Goal: Task Accomplishment & Management: Manage account settings

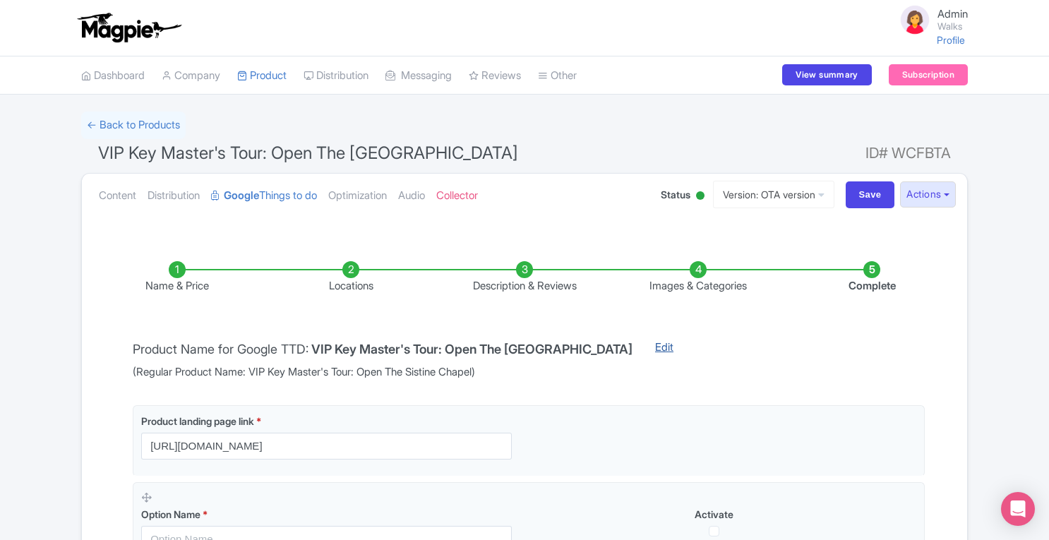
click at [646, 348] on link "Edit" at bounding box center [664, 360] width 47 height 41
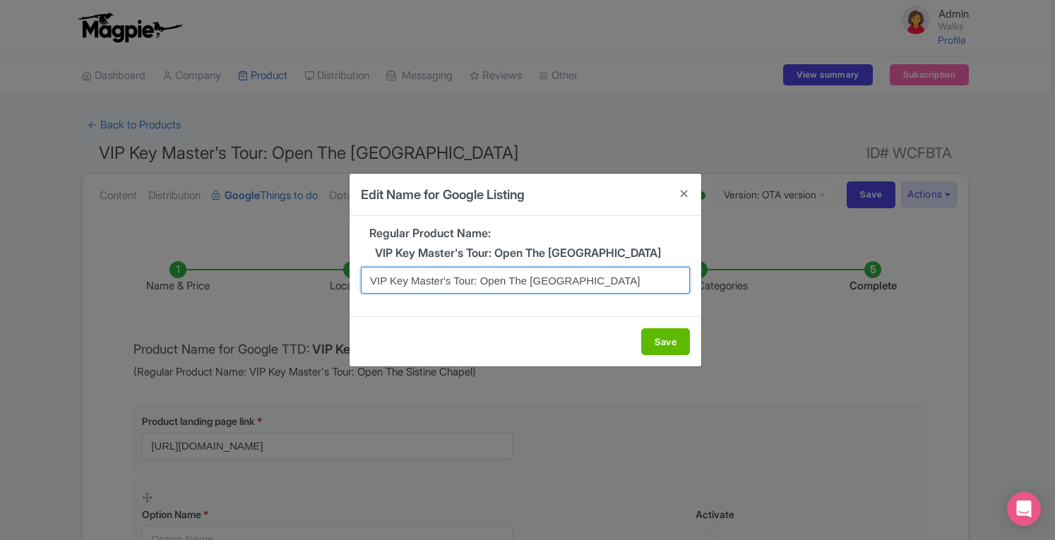
drag, startPoint x: 472, startPoint y: 280, endPoint x: 450, endPoint y: 278, distance: 22.7
click at [450, 278] on input "VIP Key Master's Tour: Open The Sistine Chapel" at bounding box center [525, 280] width 329 height 27
drag, startPoint x: 373, startPoint y: 282, endPoint x: 656, endPoint y: 283, distance: 283.8
click at [656, 283] on input "VIP Key Master's Tour: Open The Sistine Chapel" at bounding box center [525, 280] width 329 height 27
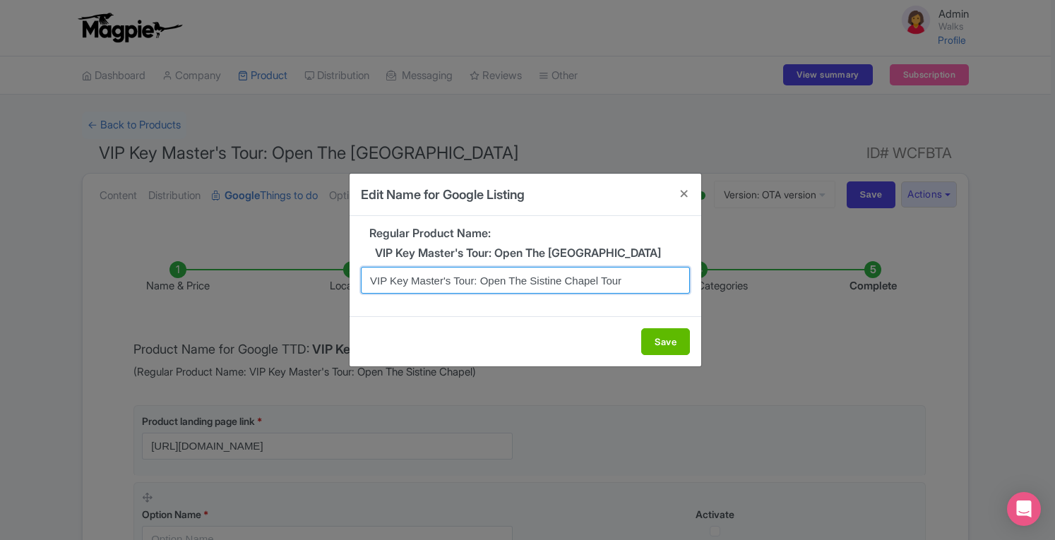
click at [473, 281] on input "VIP Key Master's Tour: Open The Sistine Chapel Tour" at bounding box center [525, 280] width 329 height 27
type input "VIP Key Master's: Open The Sistine Chapel Tour"
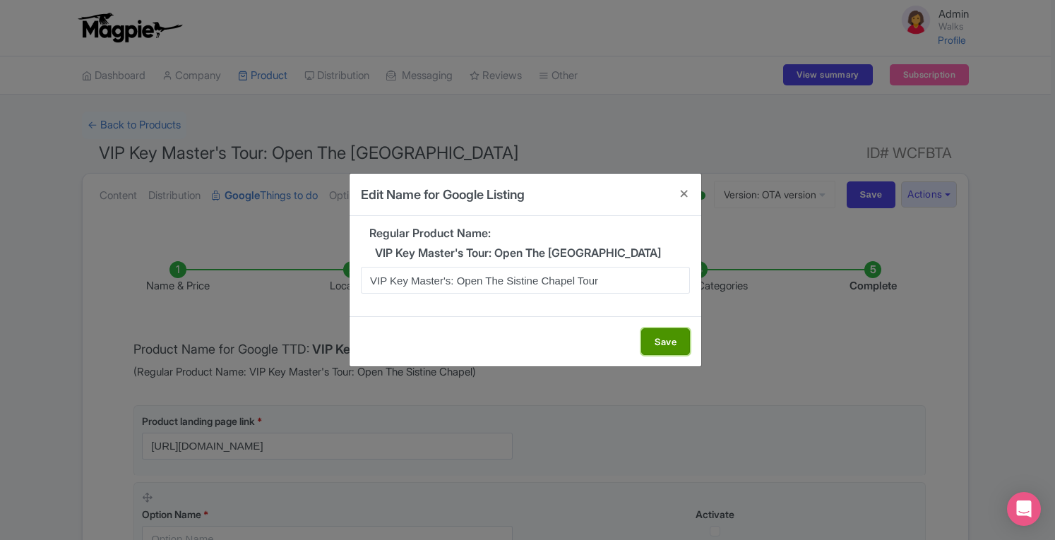
click at [675, 347] on button "Save" at bounding box center [665, 341] width 49 height 27
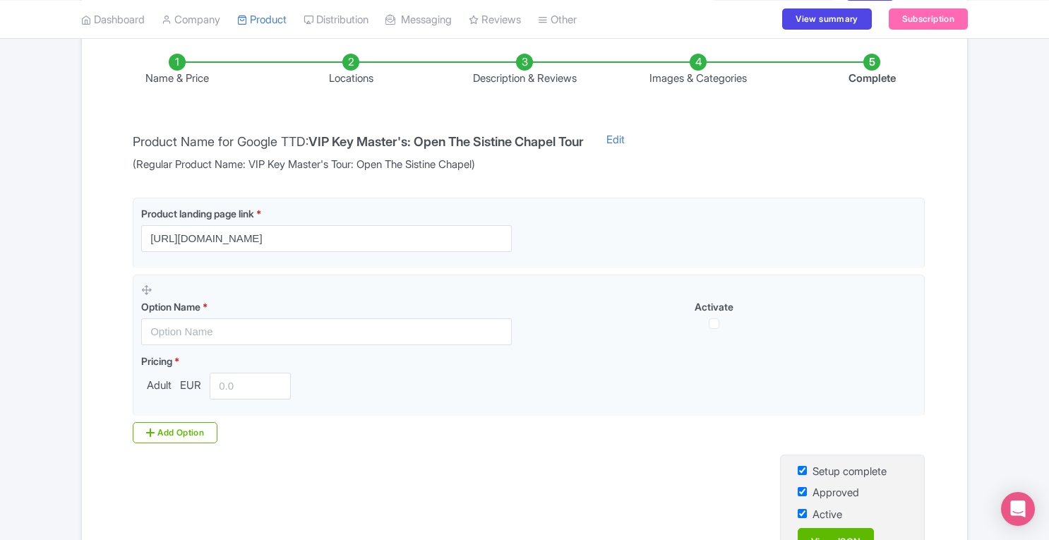
scroll to position [217, 0]
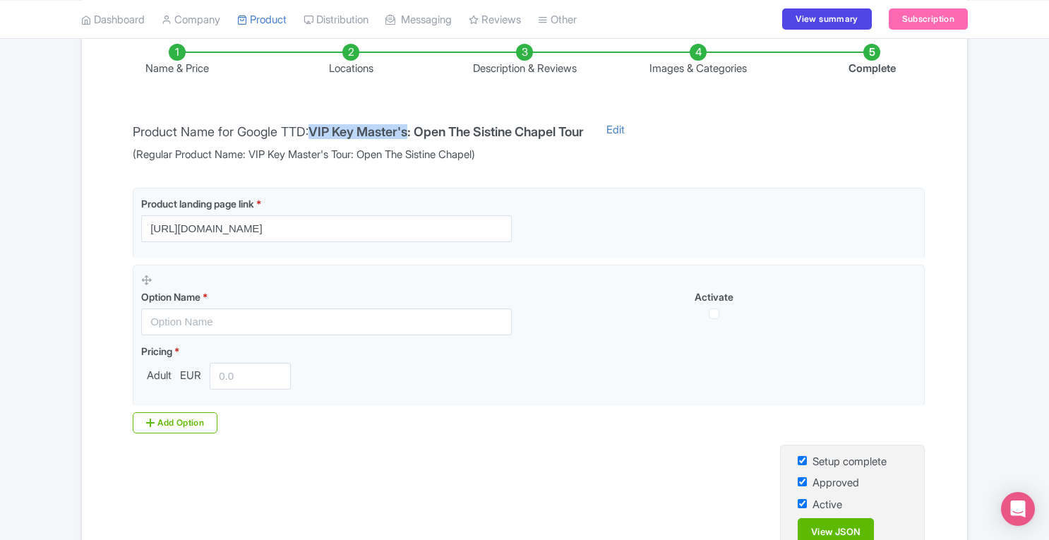
drag, startPoint x: 320, startPoint y: 128, endPoint x: 422, endPoint y: 126, distance: 101.7
click at [422, 126] on h4 "VIP Key Master's: Open The Sistine Chapel Tour" at bounding box center [445, 132] width 275 height 14
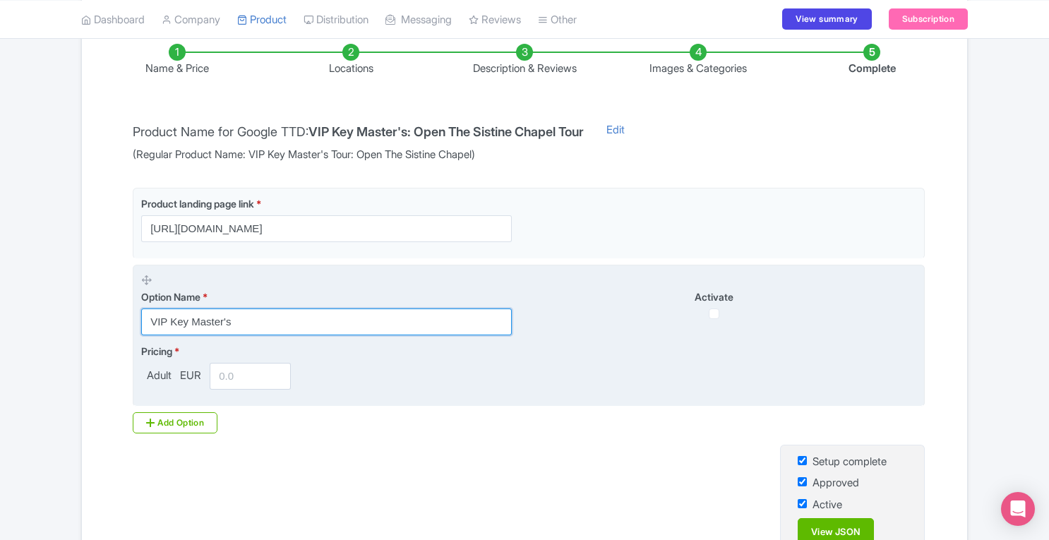
click at [275, 319] on input "VIP Key Master's" at bounding box center [326, 321] width 371 height 27
type input "VIP Key Master's Tour"
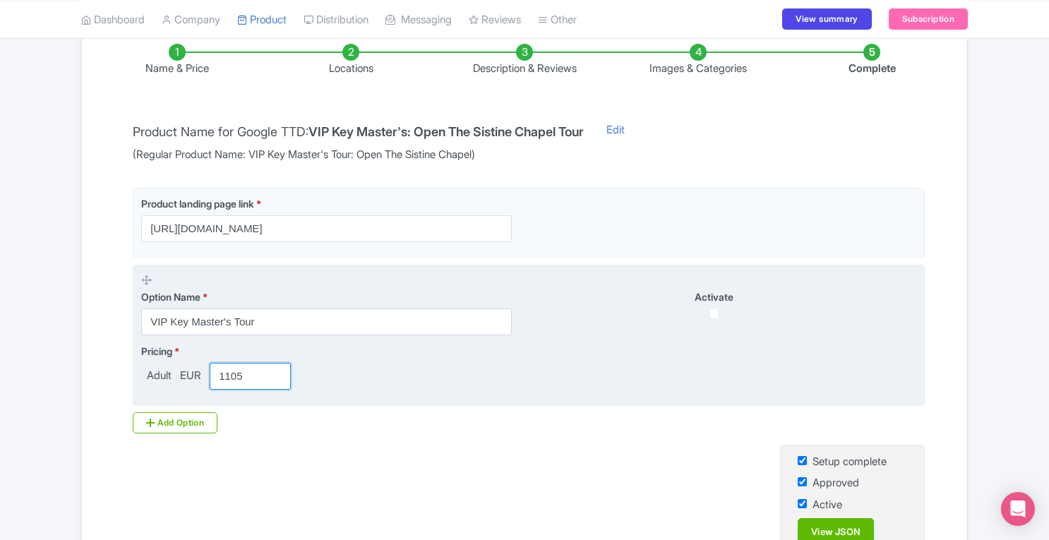
type input "1105"
click at [716, 312] on input "checkbox" at bounding box center [714, 313] width 11 height 11
checkbox input "true"
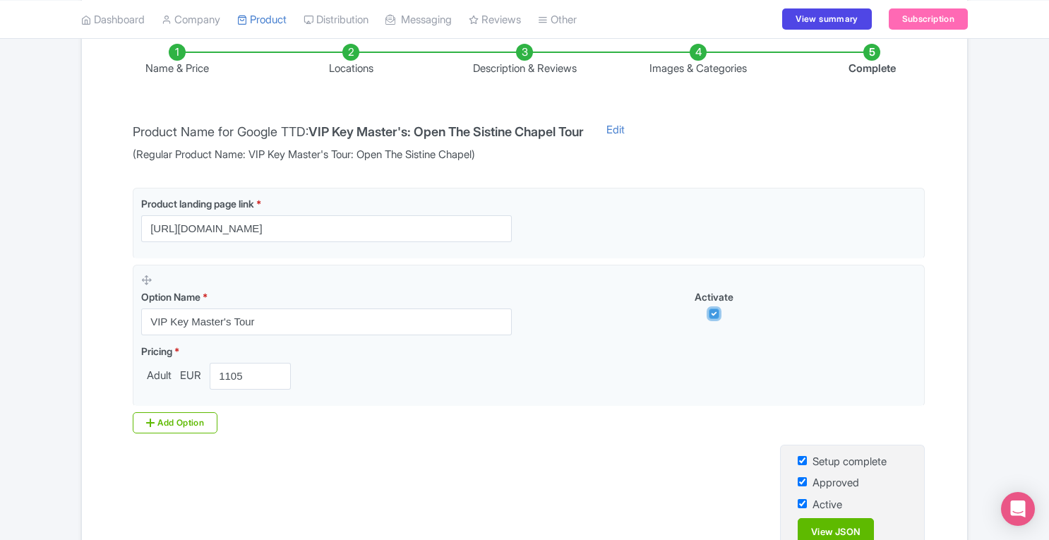
scroll to position [346, 0]
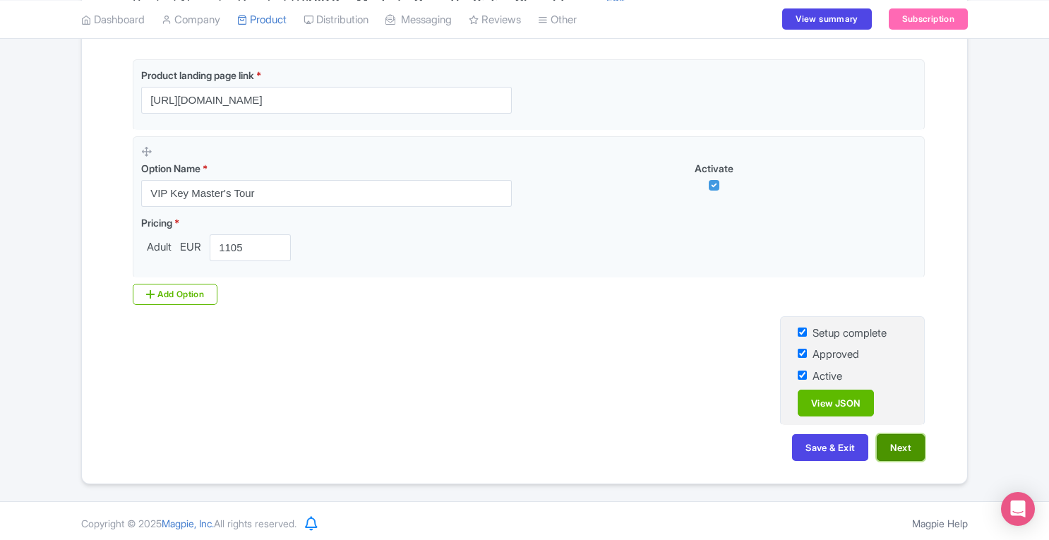
click at [910, 447] on button "Next" at bounding box center [901, 447] width 48 height 27
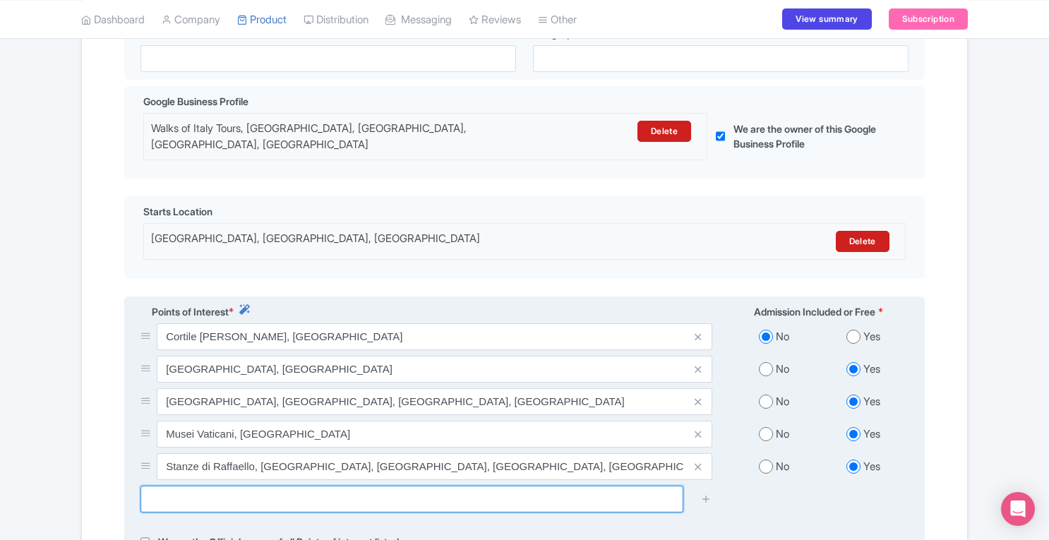
click at [466, 486] on input "text" at bounding box center [411, 499] width 543 height 27
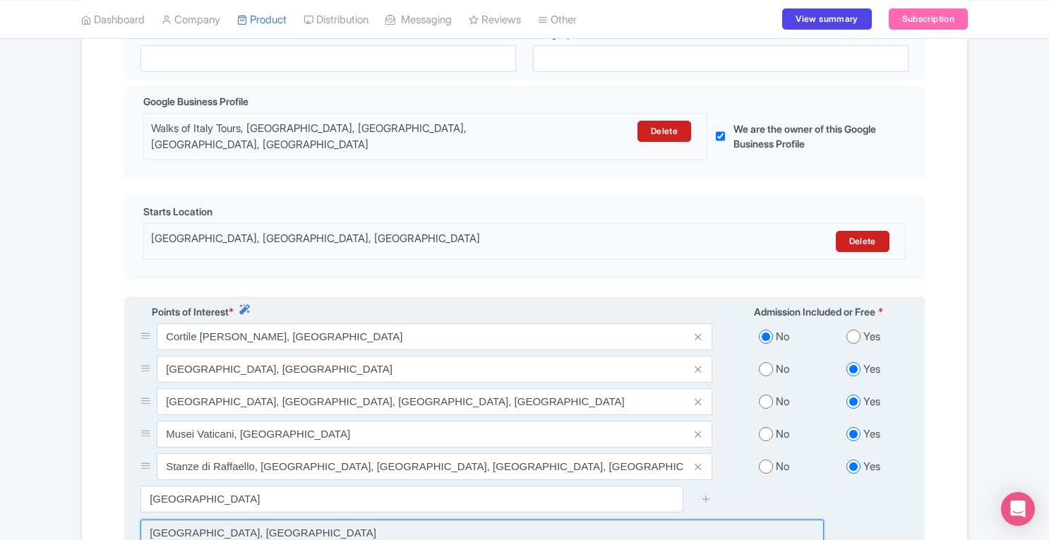
click at [368, 520] on input at bounding box center [481, 533] width 683 height 27
type input "Sistine Chapel, Vatican City"
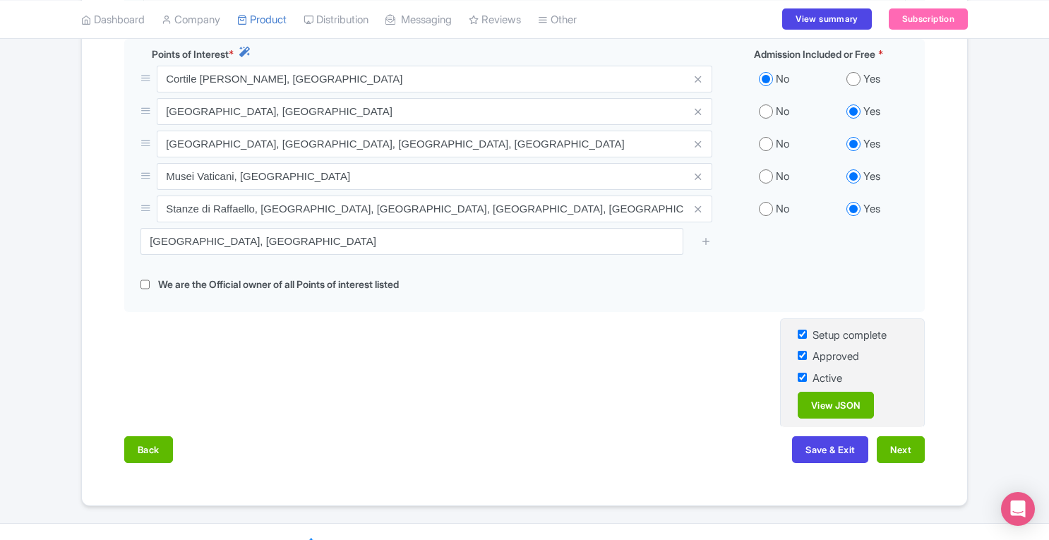
scroll to position [618, 0]
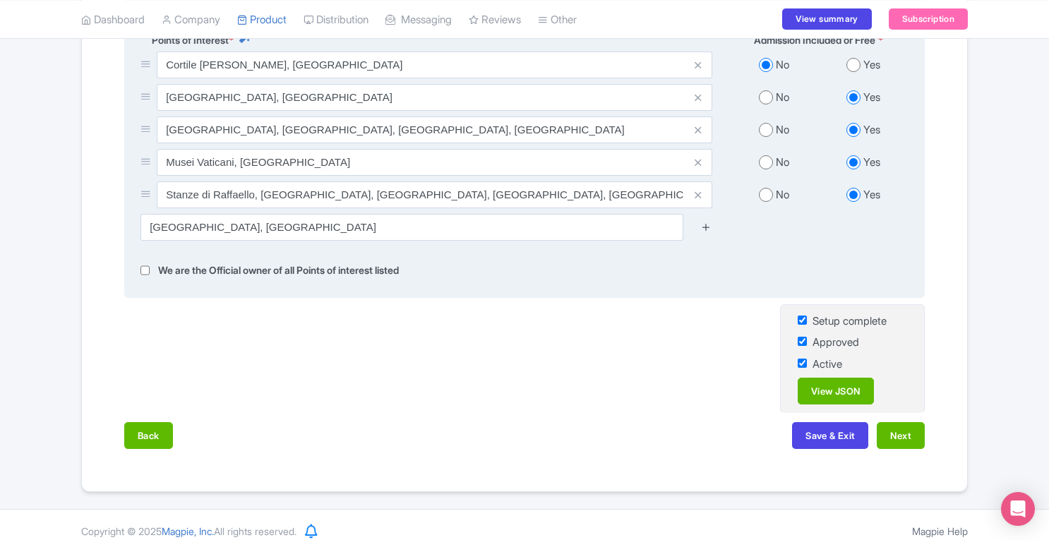
click at [709, 222] on icon at bounding box center [706, 227] width 11 height 11
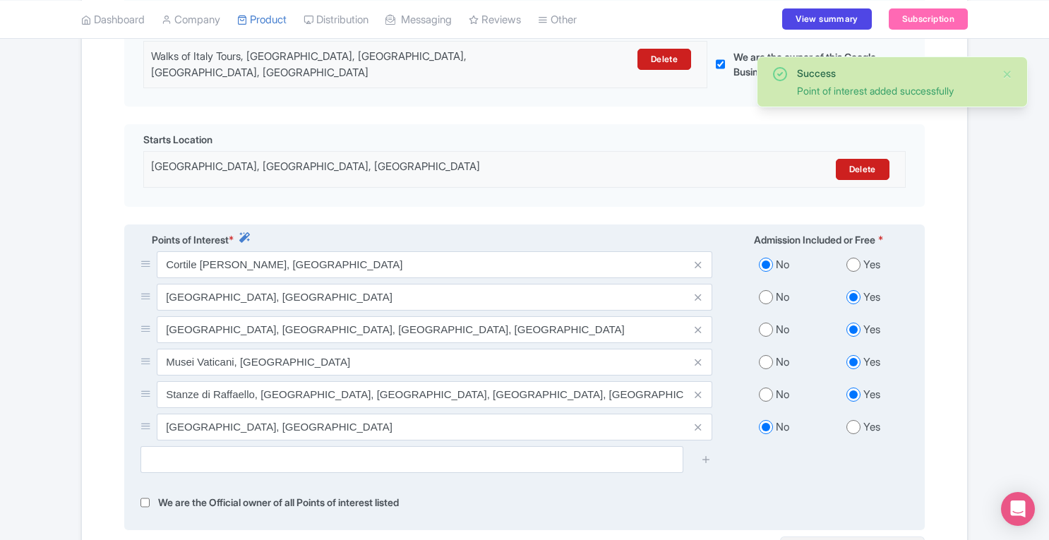
scroll to position [456, 0]
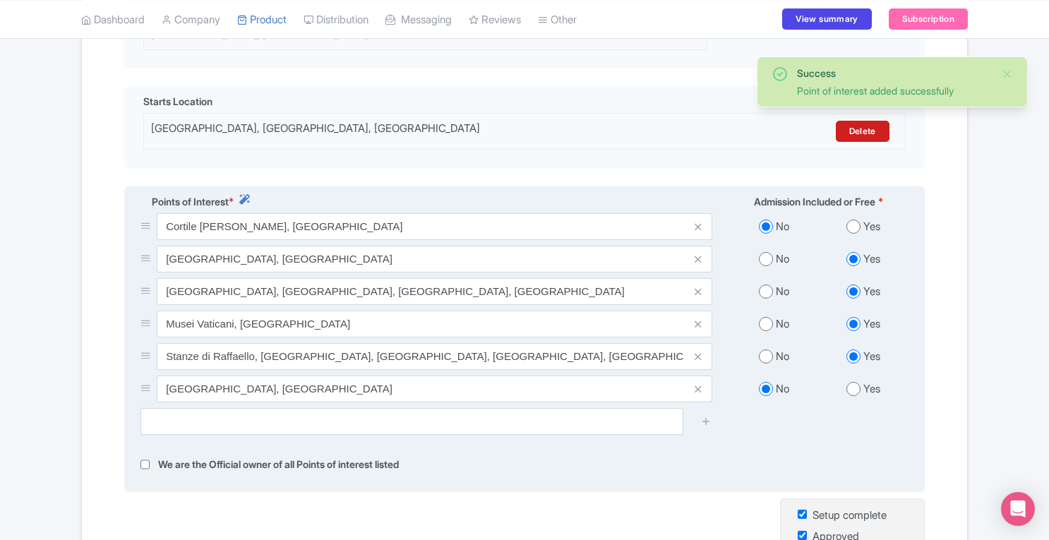
click at [851, 382] on input "radio" at bounding box center [853, 389] width 14 height 14
radio input "true"
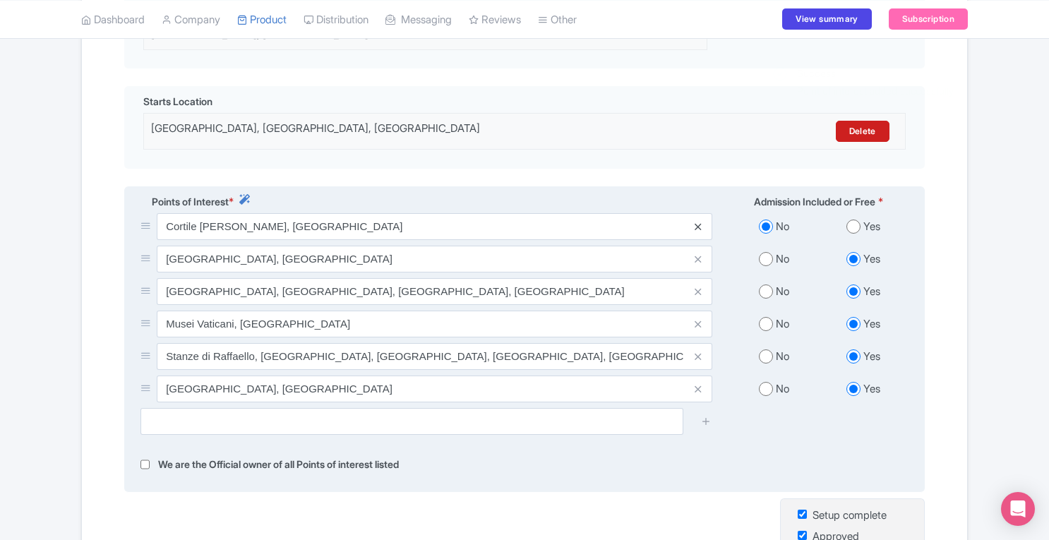
click at [697, 222] on icon at bounding box center [698, 227] width 6 height 11
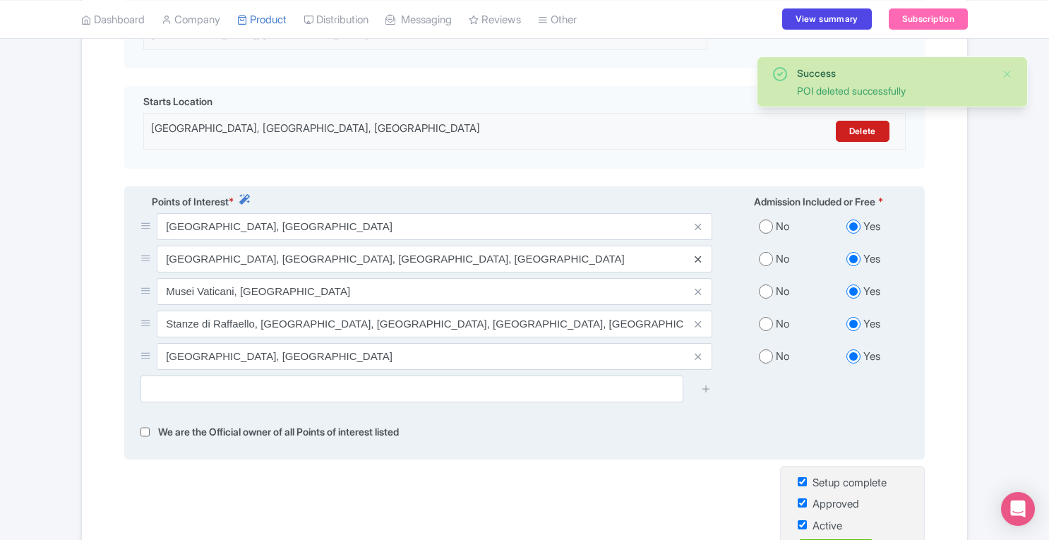
click at [699, 254] on icon at bounding box center [698, 259] width 6 height 11
click at [696, 222] on icon at bounding box center [698, 227] width 6 height 11
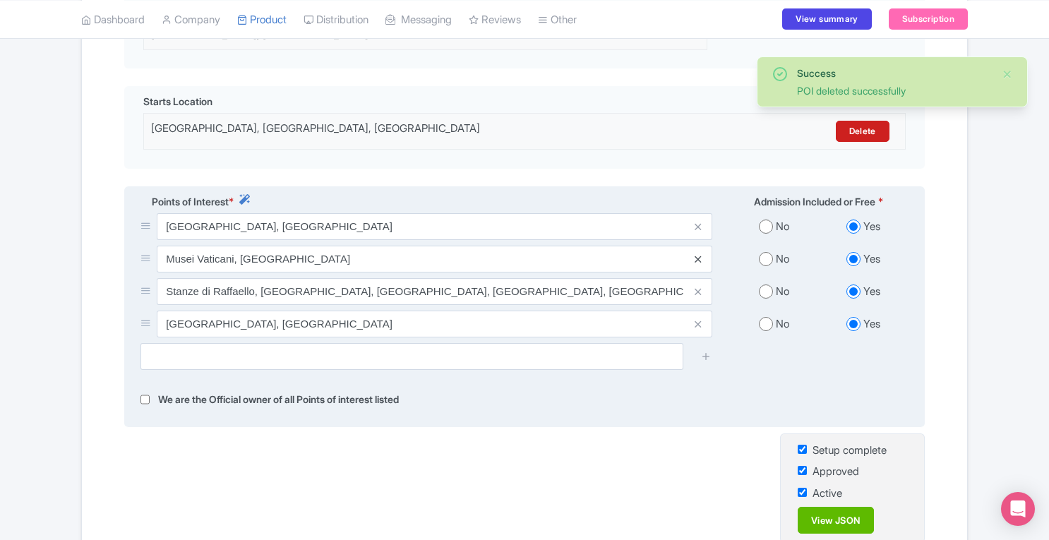
click at [698, 254] on icon at bounding box center [698, 259] width 6 height 11
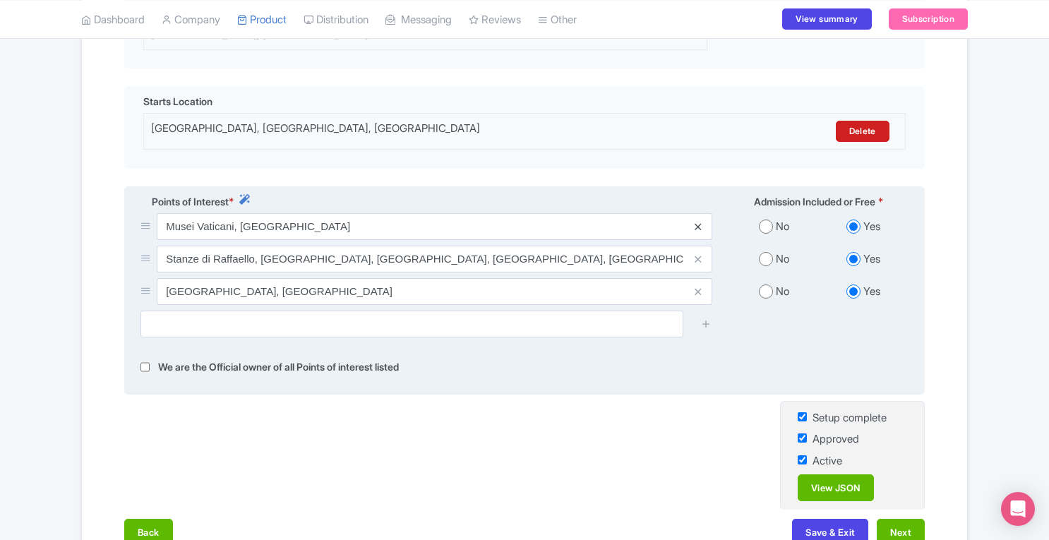
click at [698, 222] on icon at bounding box center [698, 227] width 6 height 11
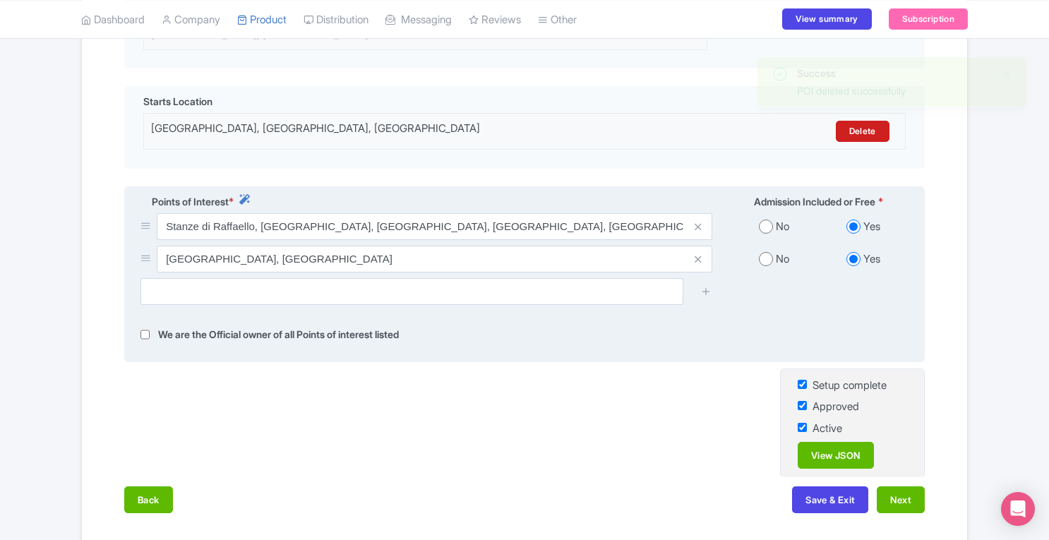
click at [698, 222] on icon at bounding box center [698, 227] width 6 height 11
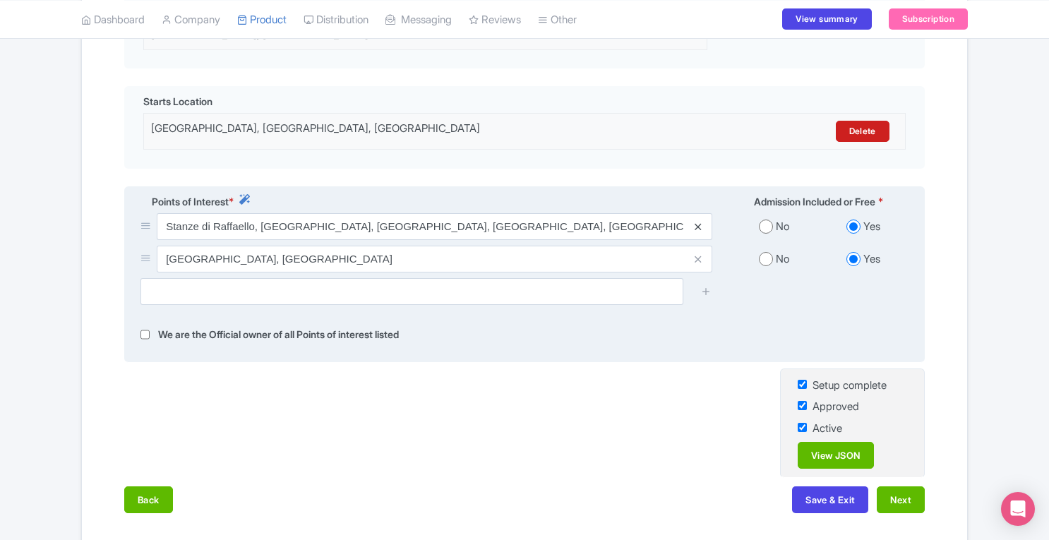
click at [698, 222] on icon at bounding box center [698, 227] width 6 height 11
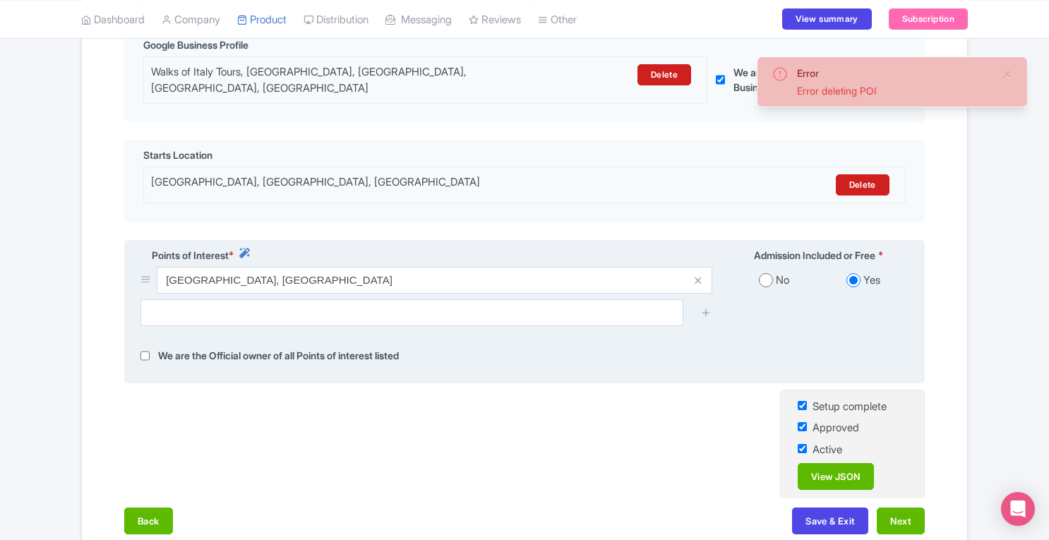
scroll to position [488, 0]
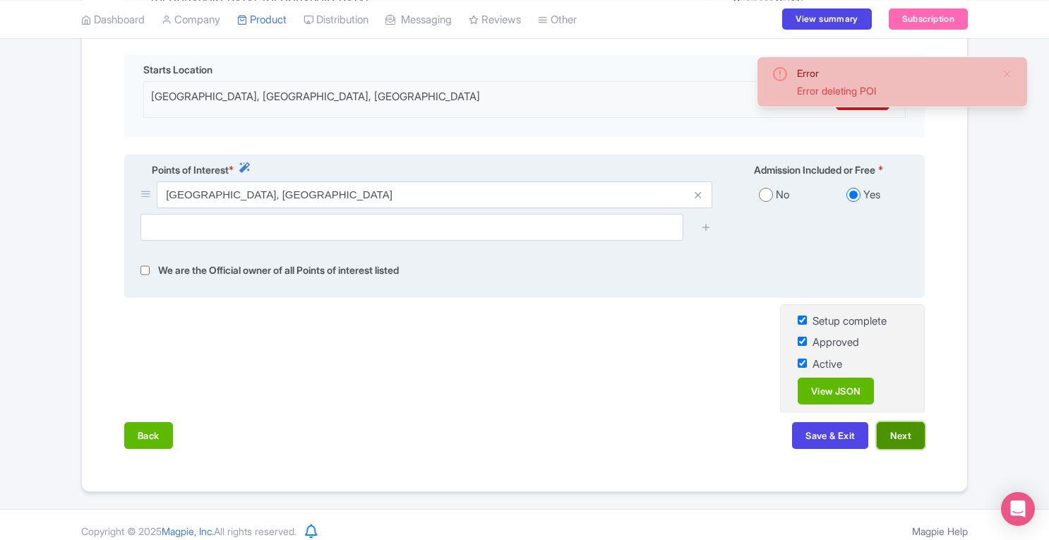
click at [903, 426] on button "Next" at bounding box center [901, 435] width 48 height 27
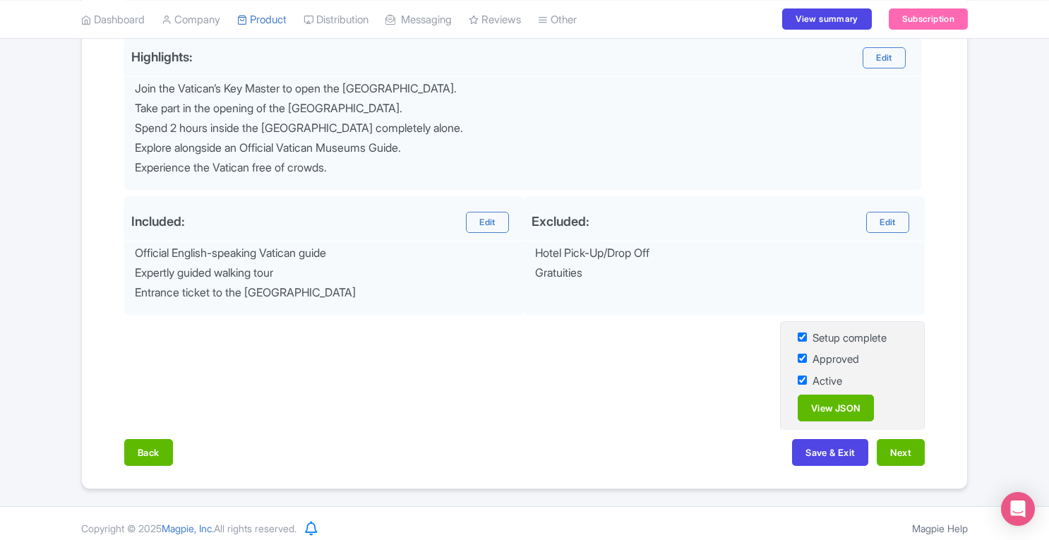
scroll to position [164, 0]
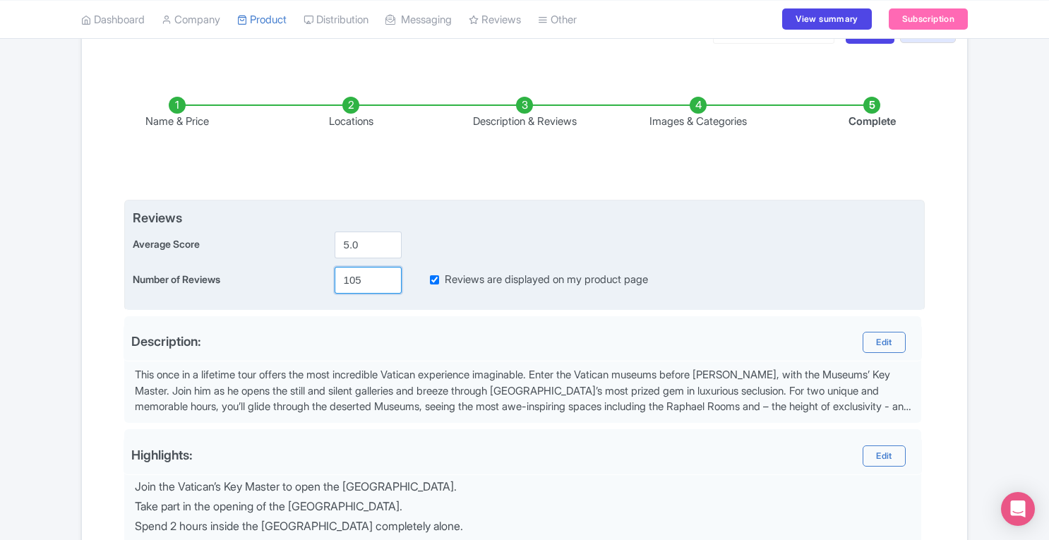
drag, startPoint x: 368, startPoint y: 280, endPoint x: 244, endPoint y: 293, distance: 124.3
click at [244, 293] on div "Reviews Average Score 5.0 Number of Reviews 105 Reviews are displayed on my pro…" at bounding box center [524, 255] width 800 height 111
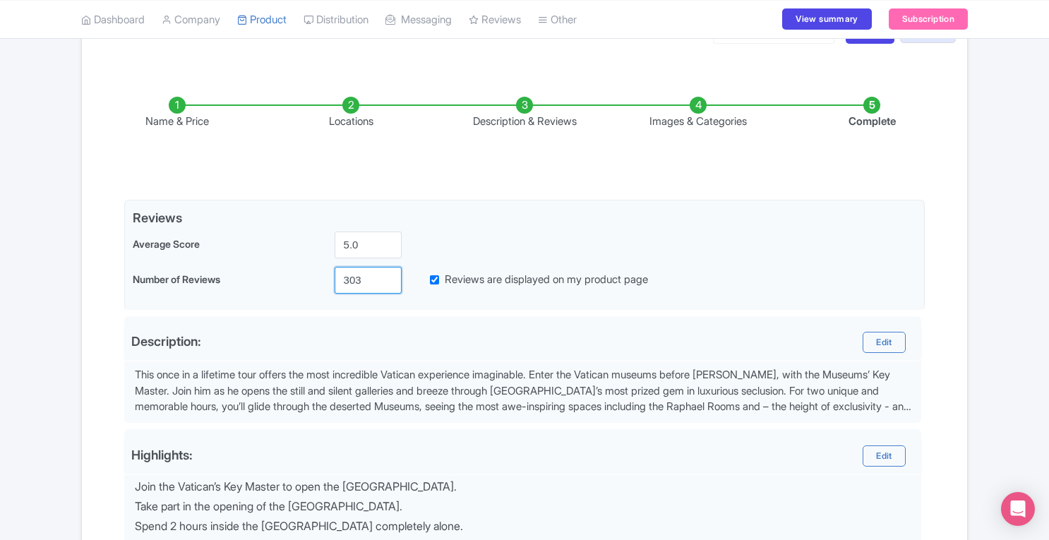
scroll to position [500, 0]
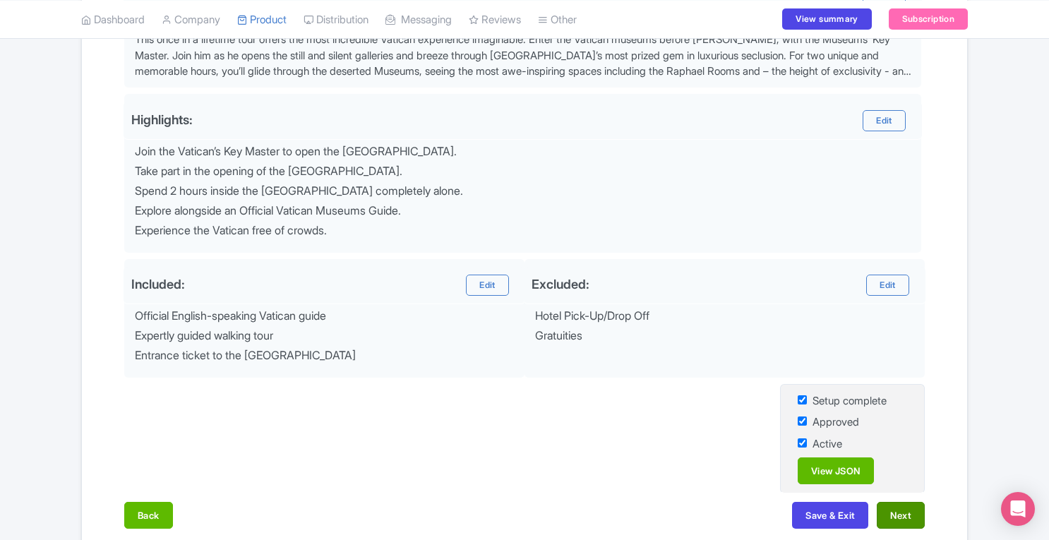
type input "303"
click at [899, 519] on button "Next" at bounding box center [901, 515] width 48 height 27
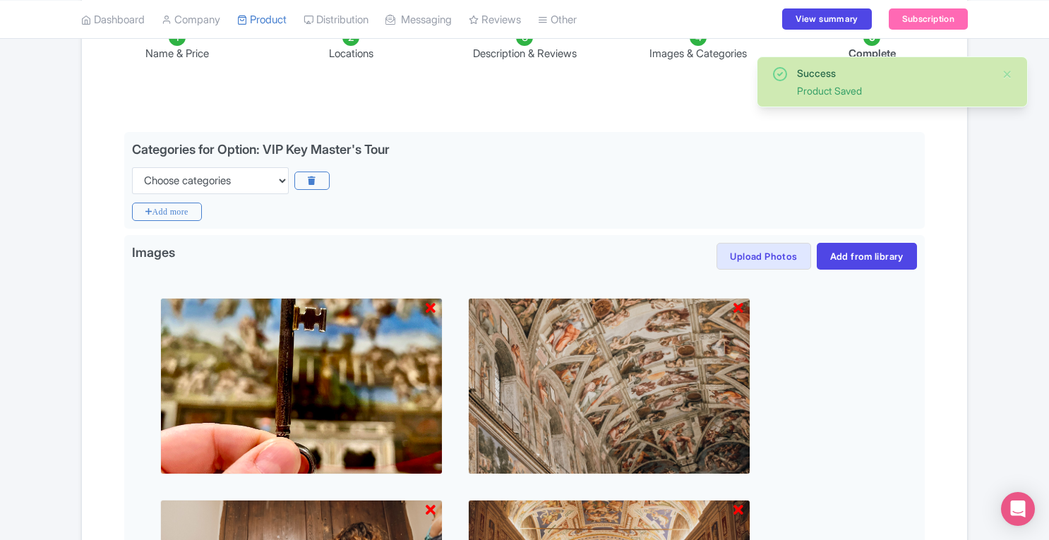
scroll to position [233, 0]
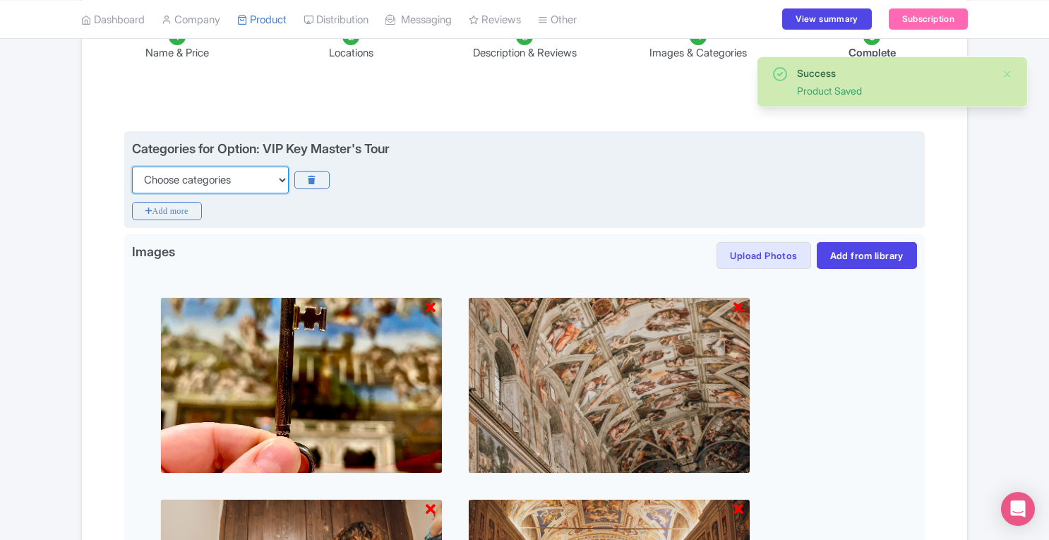
click at [237, 174] on select "Choose categories Adults Only Animals Audio Guide Beaches Bike Tours Boat Tours…" at bounding box center [210, 180] width 157 height 27
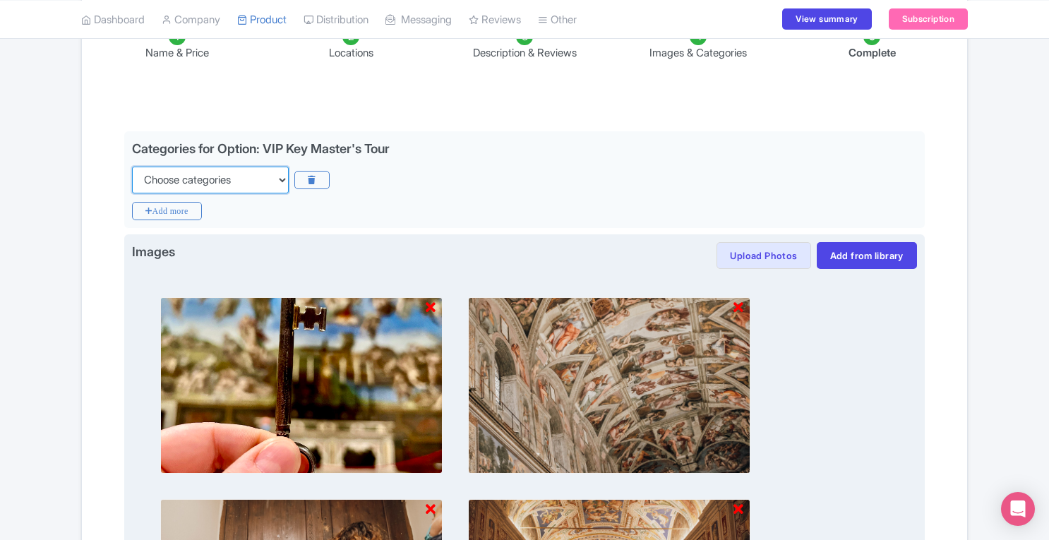
select select "guided-tours"
click at [132, 167] on select "Choose categories Adults Only Animals Audio Guide Beaches Bike Tours Boat Tours…" at bounding box center [210, 180] width 157 height 27
click at [188, 448] on img at bounding box center [301, 385] width 282 height 176
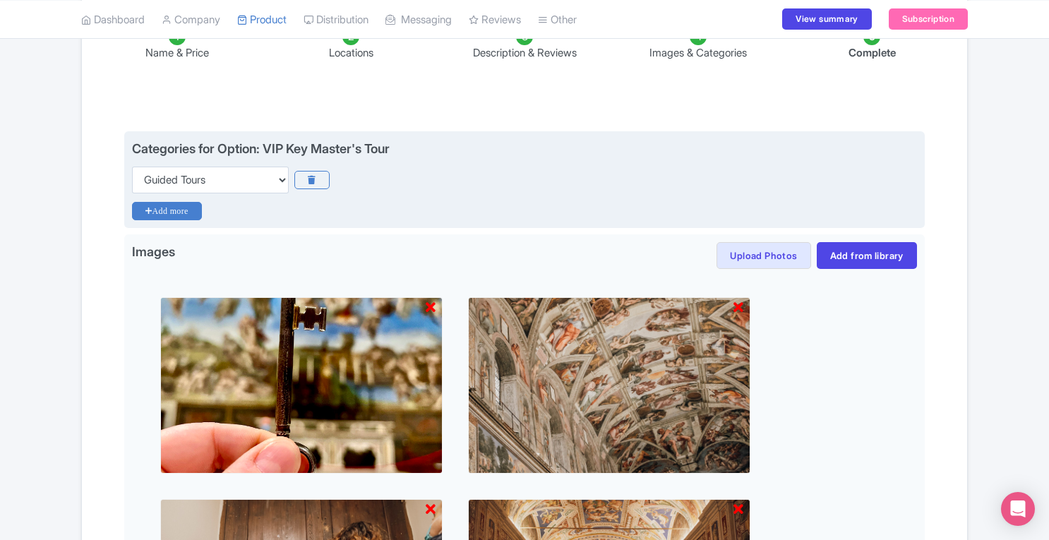
click at [168, 205] on icon "Add more" at bounding box center [167, 211] width 70 height 18
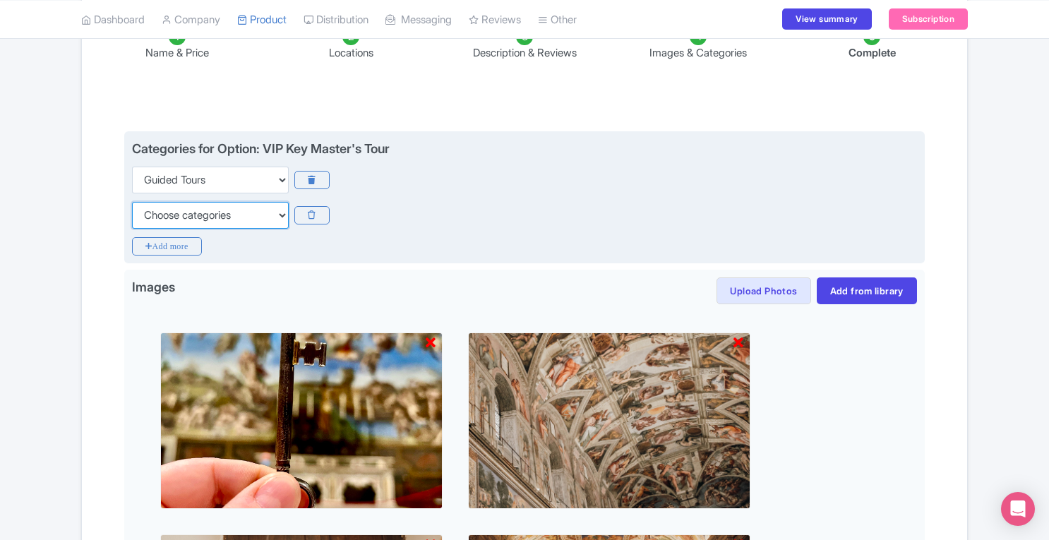
click at [183, 214] on select "Choose categories Adults Only Animals Audio Guide Beaches Bike Tours Boat Tours…" at bounding box center [210, 215] width 157 height 27
select select "history"
click at [132, 202] on select "Choose categories Adults Only Animals Audio Guide Beaches Bike Tours Boat Tours…" at bounding box center [210, 215] width 157 height 27
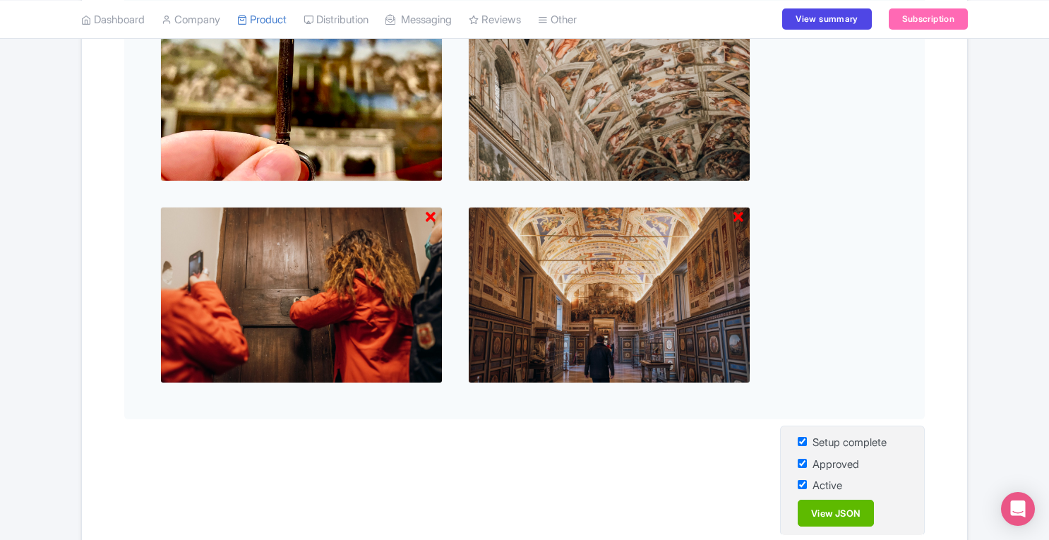
scroll to position [671, 0]
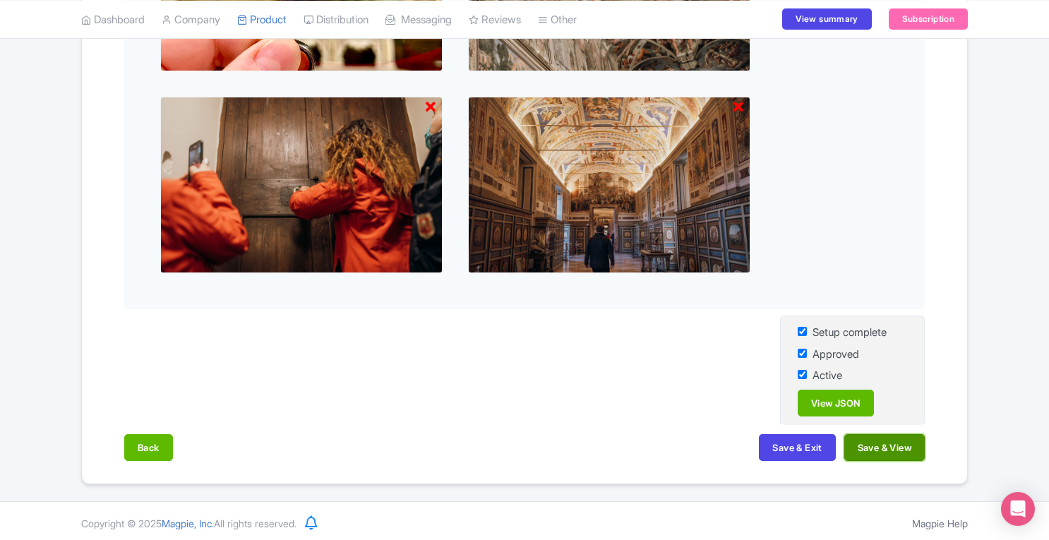
click at [871, 454] on button "Save & View" at bounding box center [884, 447] width 80 height 27
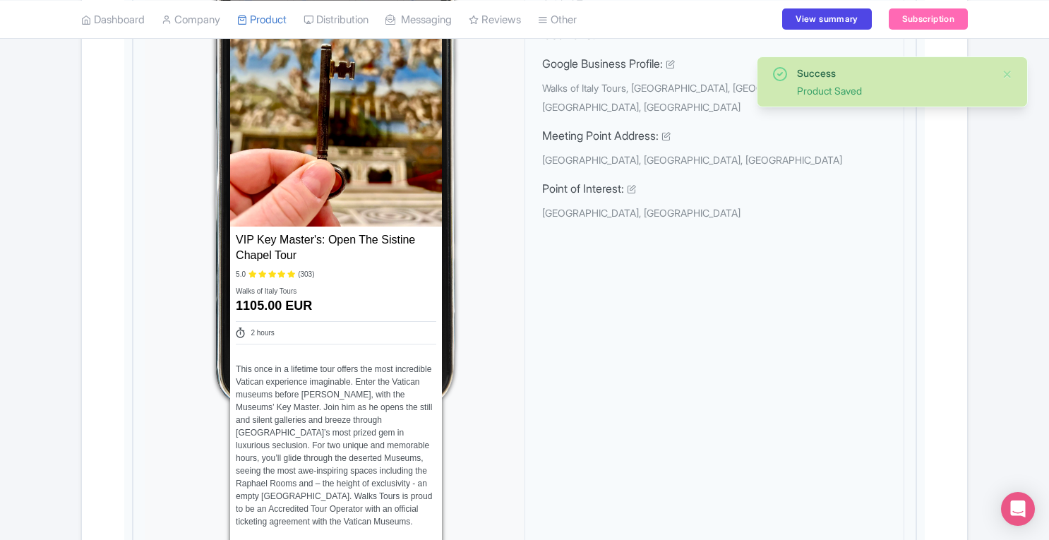
scroll to position [0, 0]
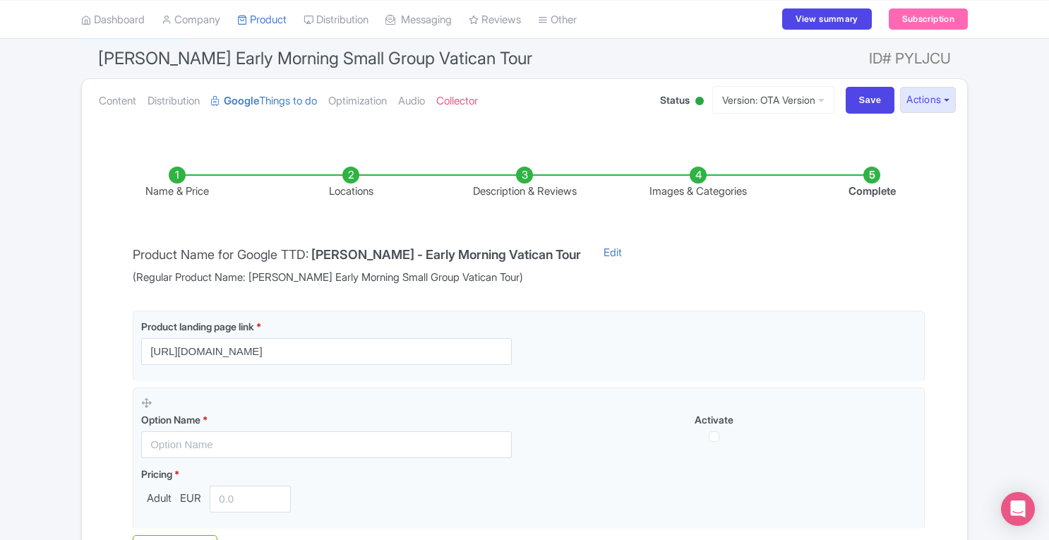
scroll to position [96, 0]
click at [107, 98] on link "Content" at bounding box center [117, 100] width 37 height 44
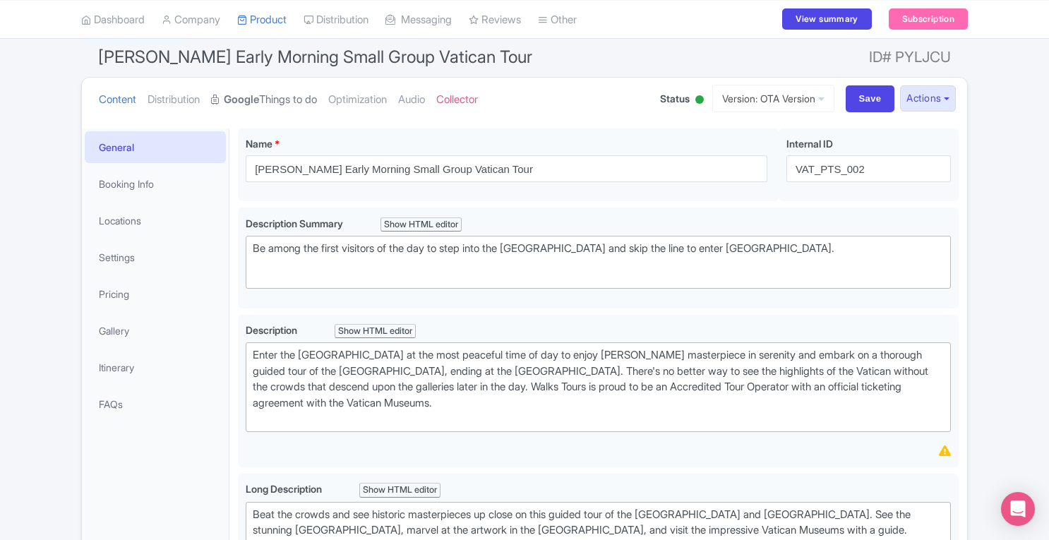
click at [267, 100] on link "Google Things to do" at bounding box center [264, 100] width 106 height 44
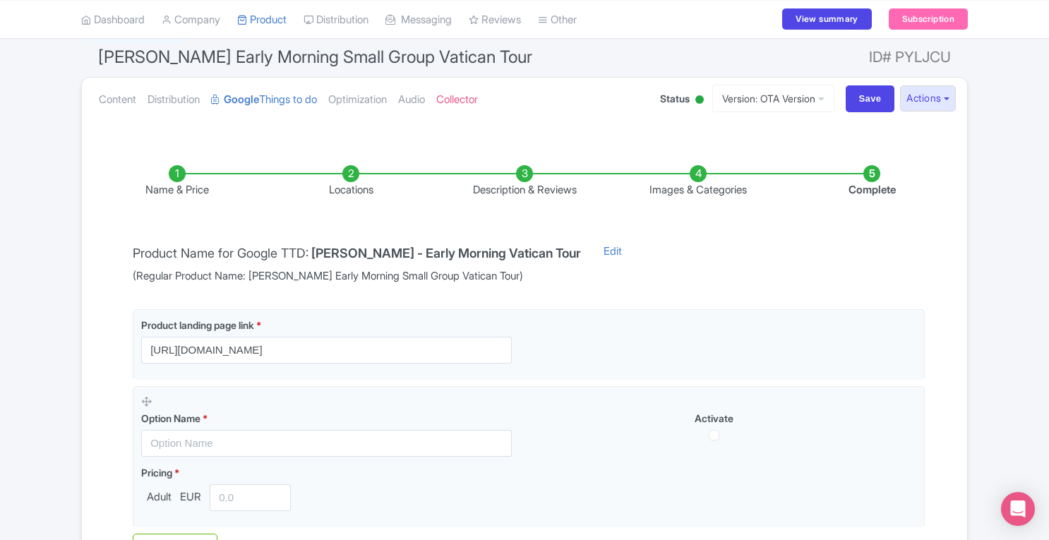
drag, startPoint x: 318, startPoint y: 250, endPoint x: 582, endPoint y: 253, distance: 263.3
click at [581, 253] on h4 "Pristine Sistine - Early Morning Vatican Tour" at bounding box center [446, 253] width 270 height 14
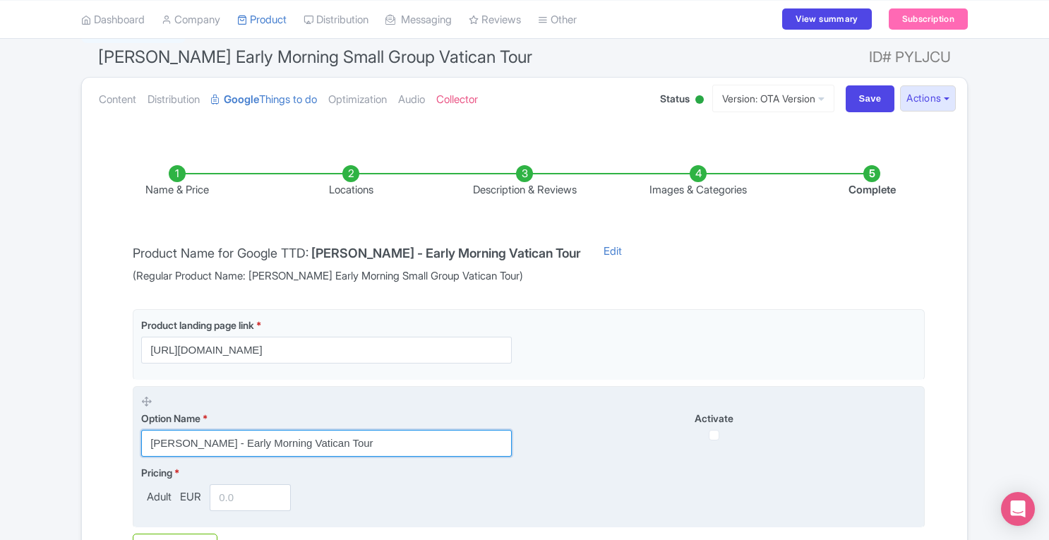
type input "Pristine Sistine - Early Morning Vatican Tour"
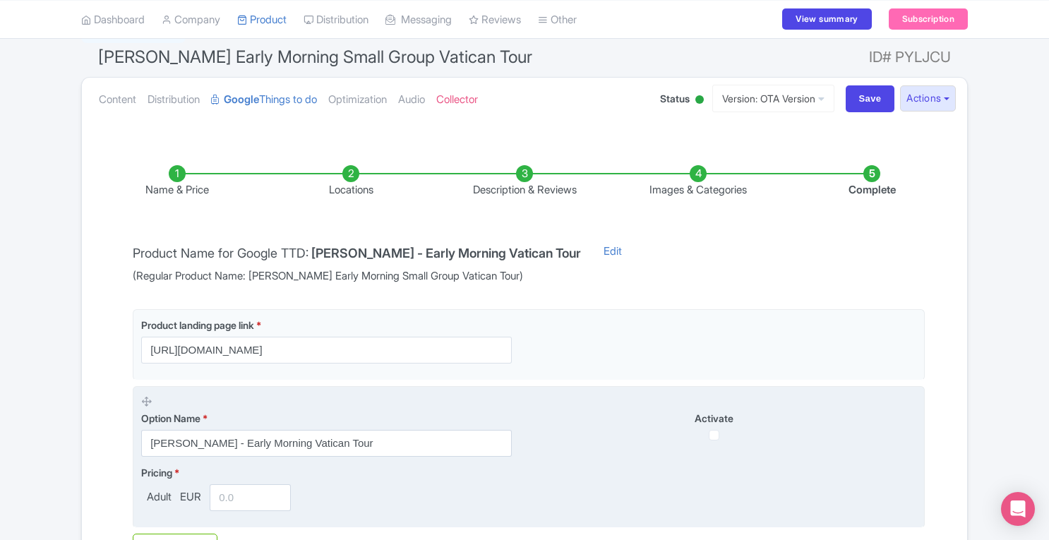
click at [424, 457] on fieldset "Option Name * Pristine Sistine - Early Morning Vatican Tour Activate Pricing * …" at bounding box center [529, 457] width 792 height 142
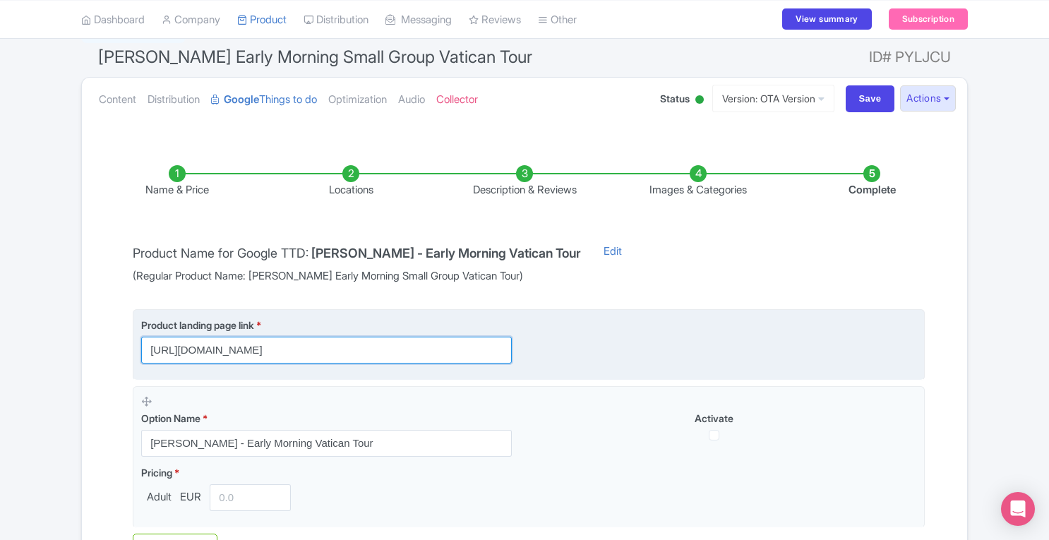
scroll to position [0, 116]
drag, startPoint x: 146, startPoint y: 349, endPoint x: 350, endPoint y: 351, distance: 204.0
click at [350, 351] on input "https://www.walksofitaly.com/rome-tours/pristine-sistine-chapel-tour?utm_source…" at bounding box center [326, 350] width 371 height 27
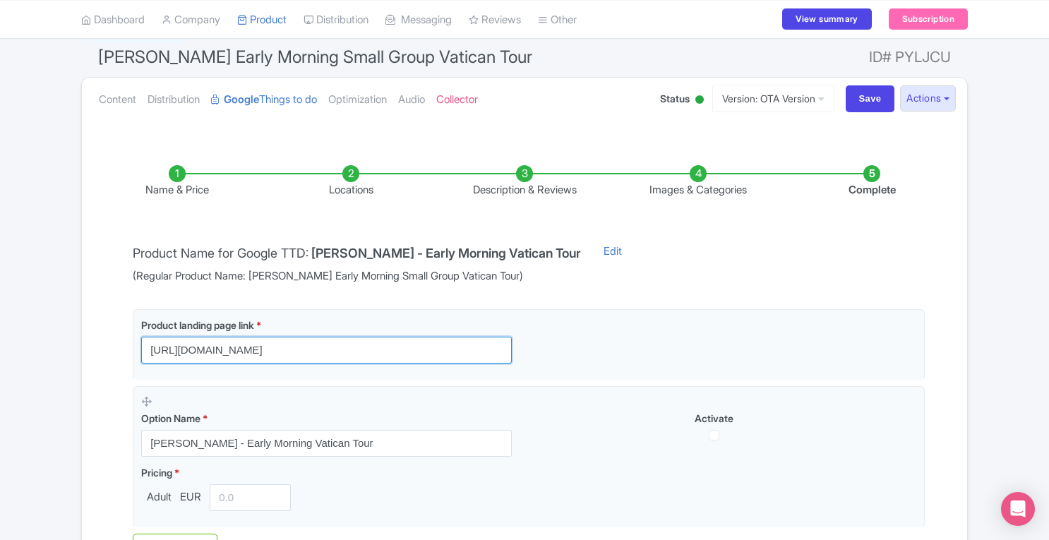
scroll to position [0, 0]
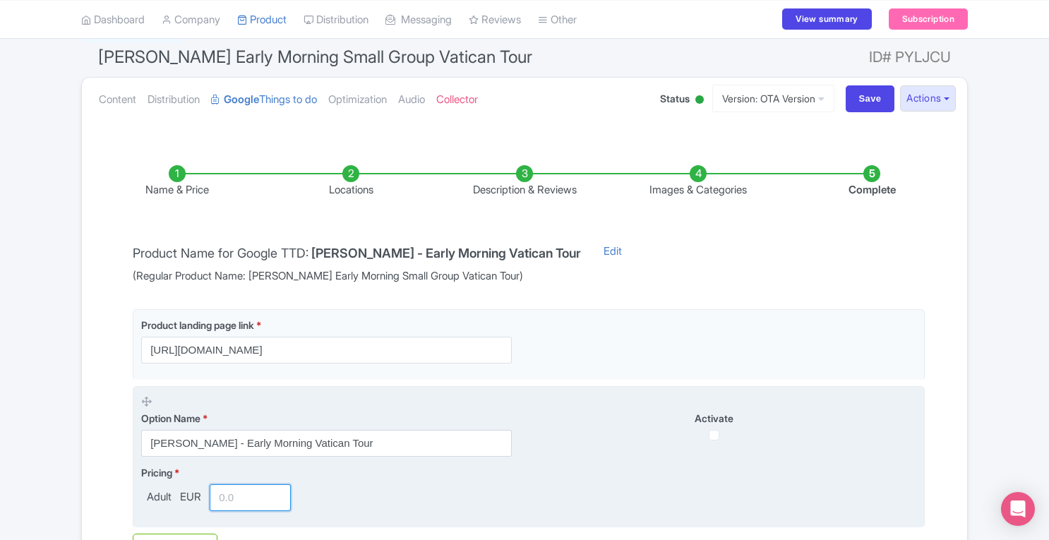
click at [245, 493] on input "number" at bounding box center [250, 497] width 81 height 27
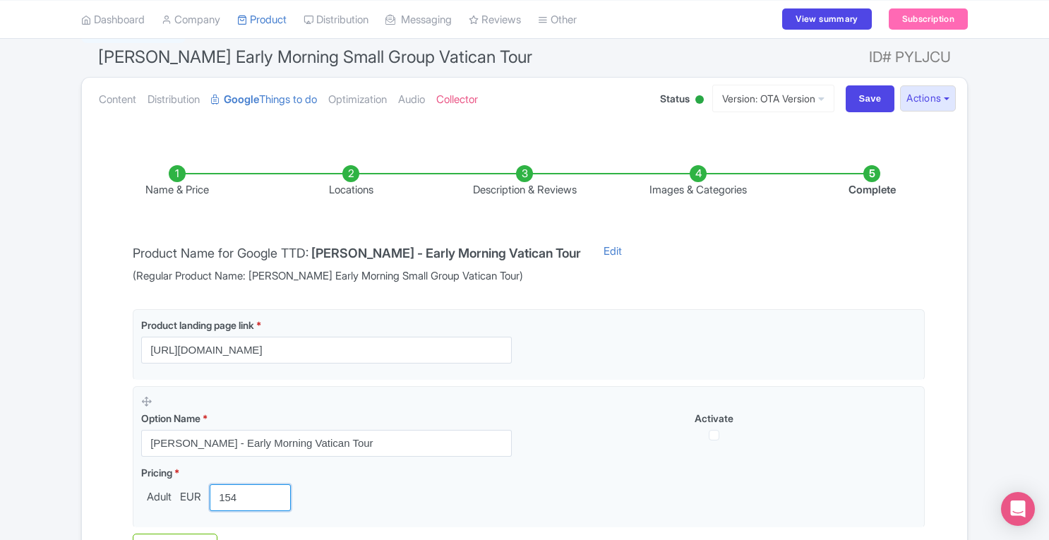
scroll to position [346, 0]
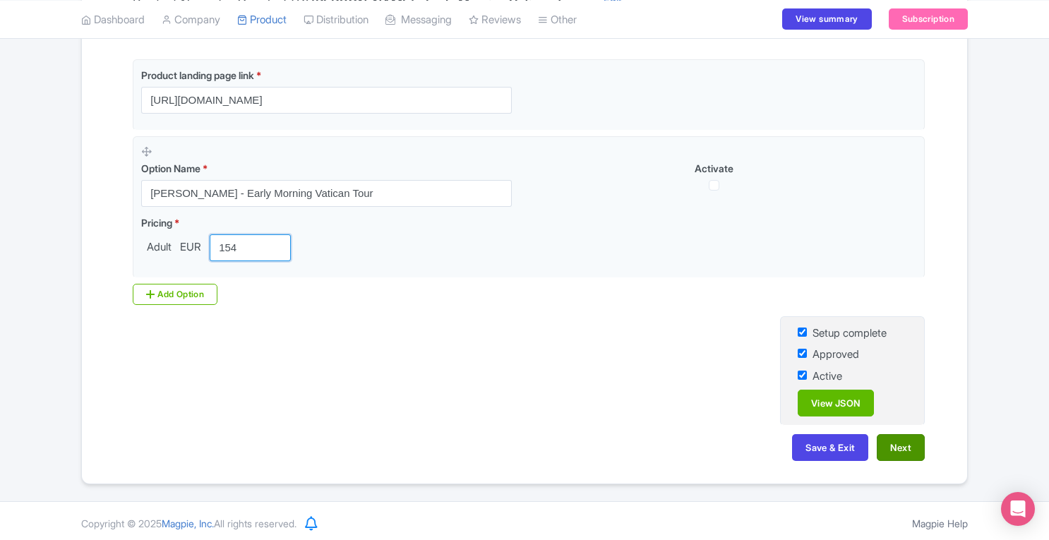
type input "154"
click at [901, 445] on button "Next" at bounding box center [901, 447] width 48 height 27
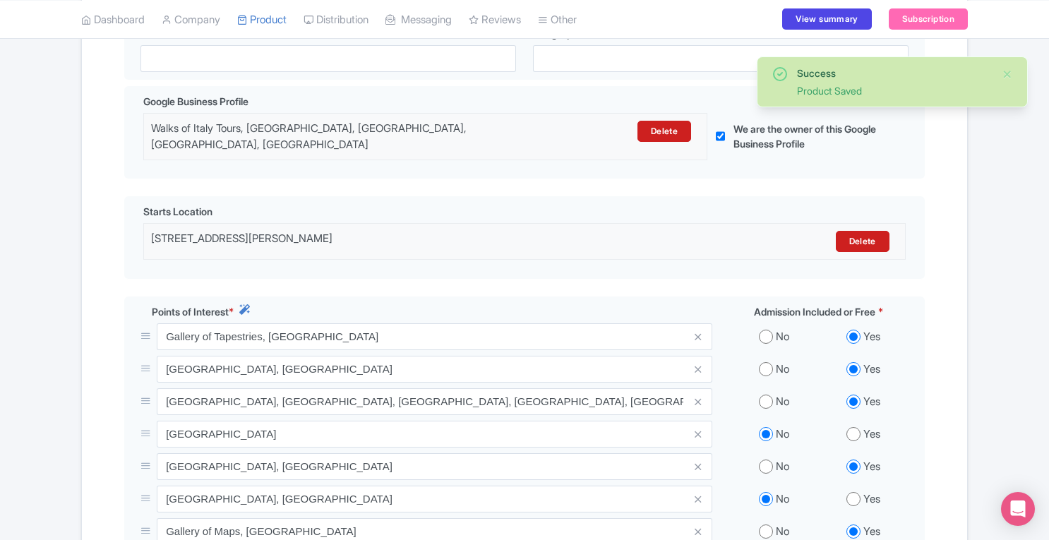
scroll to position [715, 0]
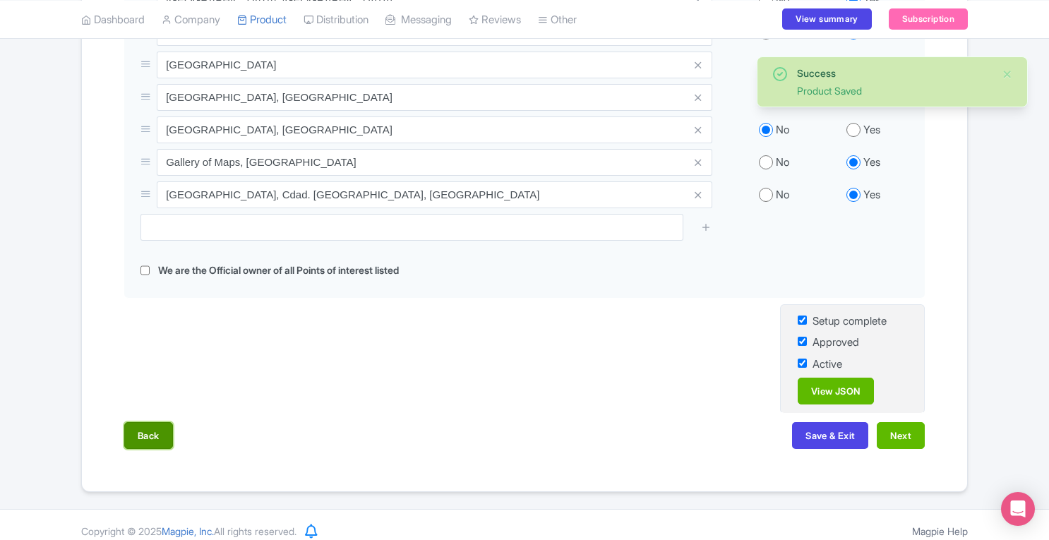
click at [155, 422] on button "Back" at bounding box center [148, 435] width 49 height 27
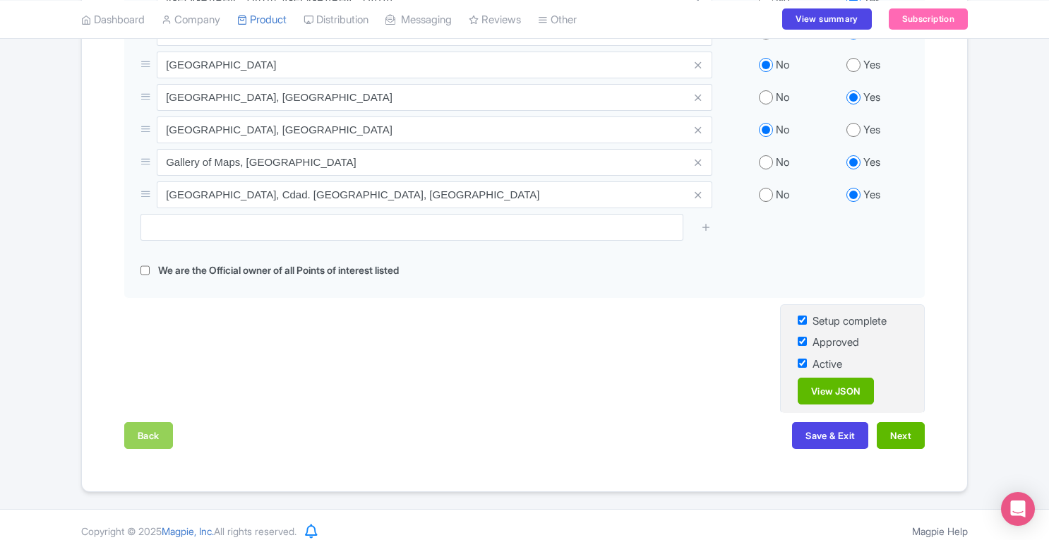
scroll to position [346, 0]
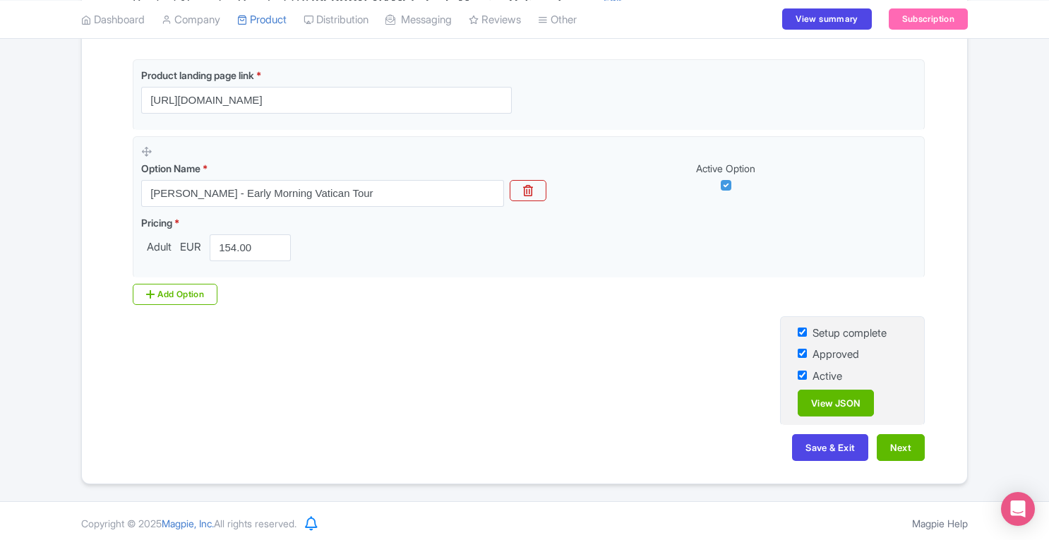
click at [1047, 387] on div "Success Product Saved ← Back to Products Pristine Sistine Early Morning Small G…" at bounding box center [524, 125] width 1049 height 719
click at [913, 438] on button "Next" at bounding box center [901, 447] width 48 height 27
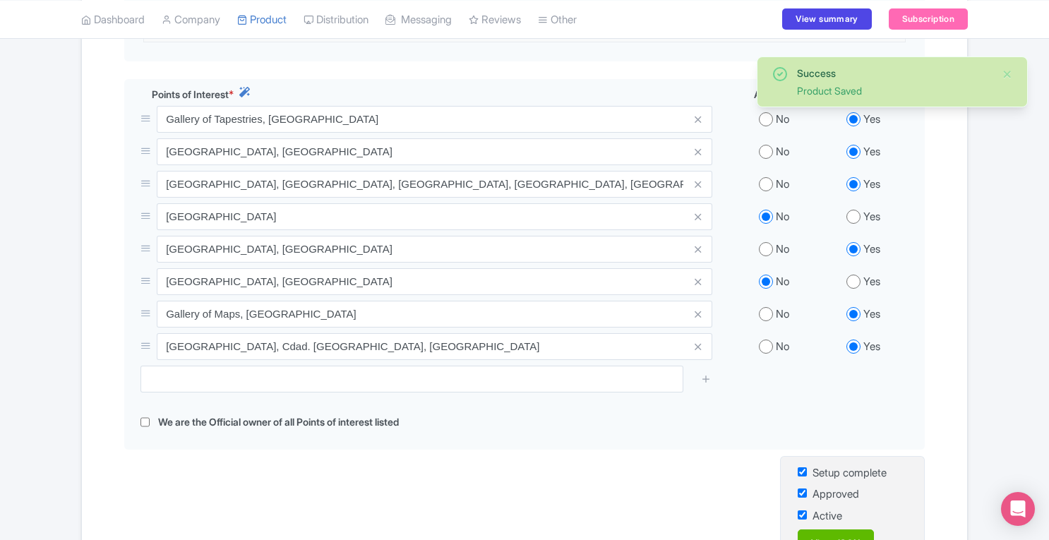
scroll to position [560, 0]
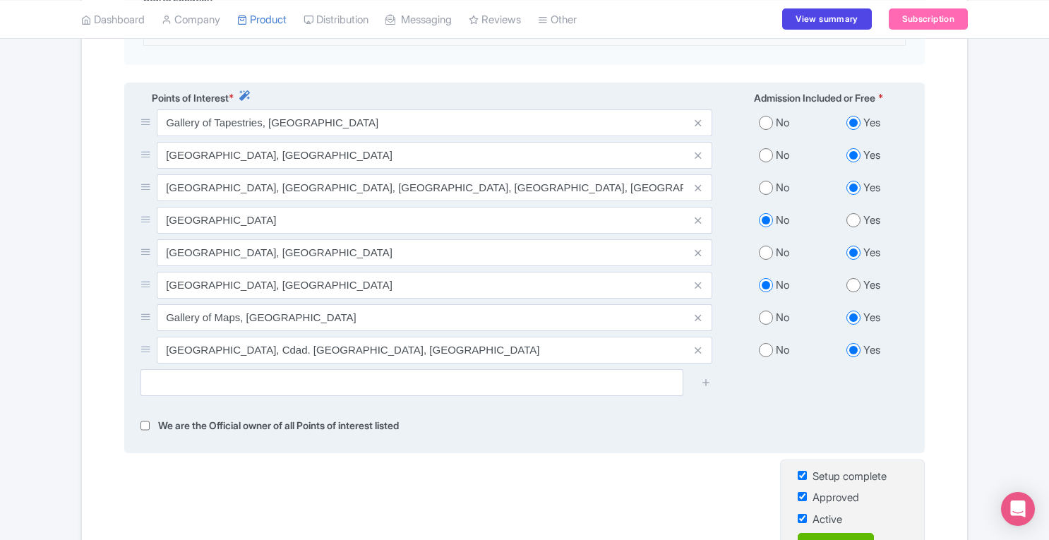
click at [850, 213] on input "radio" at bounding box center [853, 220] width 14 height 14
radio input "true"
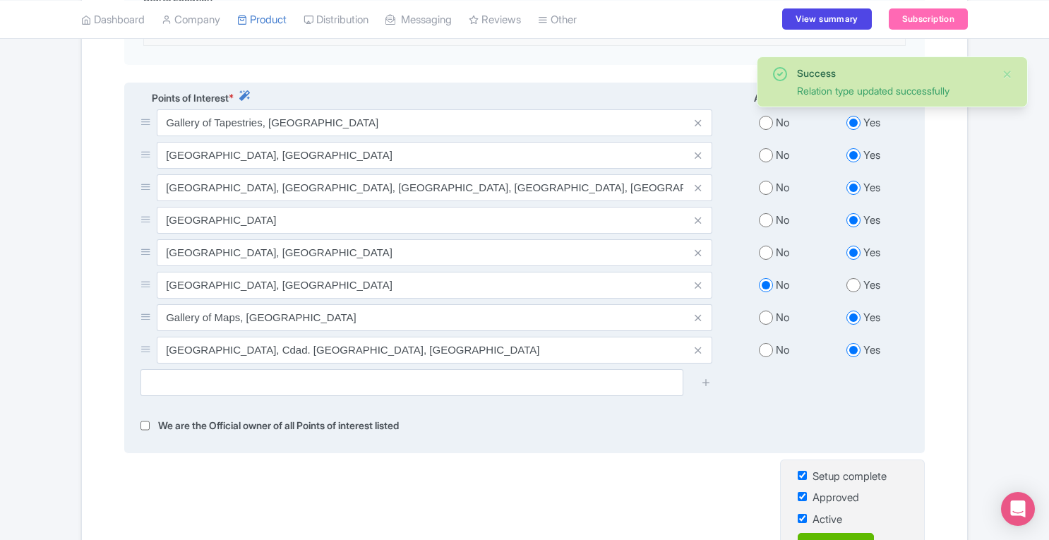
click at [853, 280] on input "radio" at bounding box center [853, 285] width 14 height 14
radio input "true"
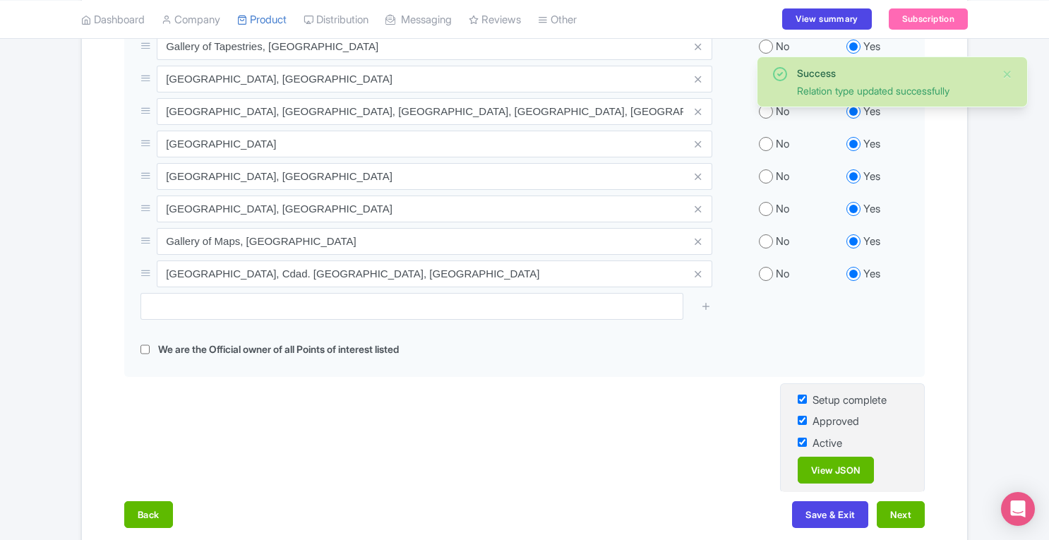
scroll to position [644, 0]
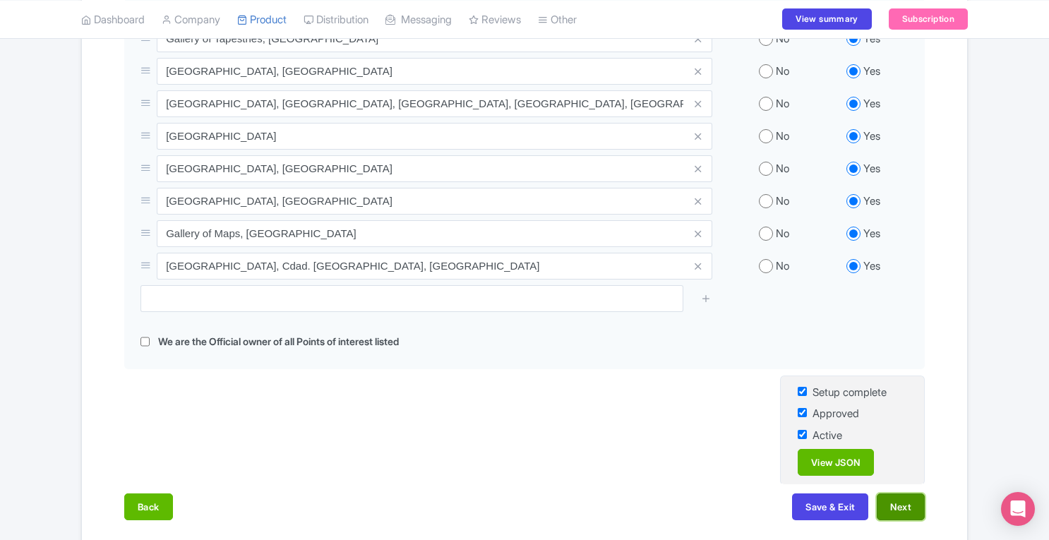
click at [901, 495] on button "Next" at bounding box center [901, 506] width 48 height 27
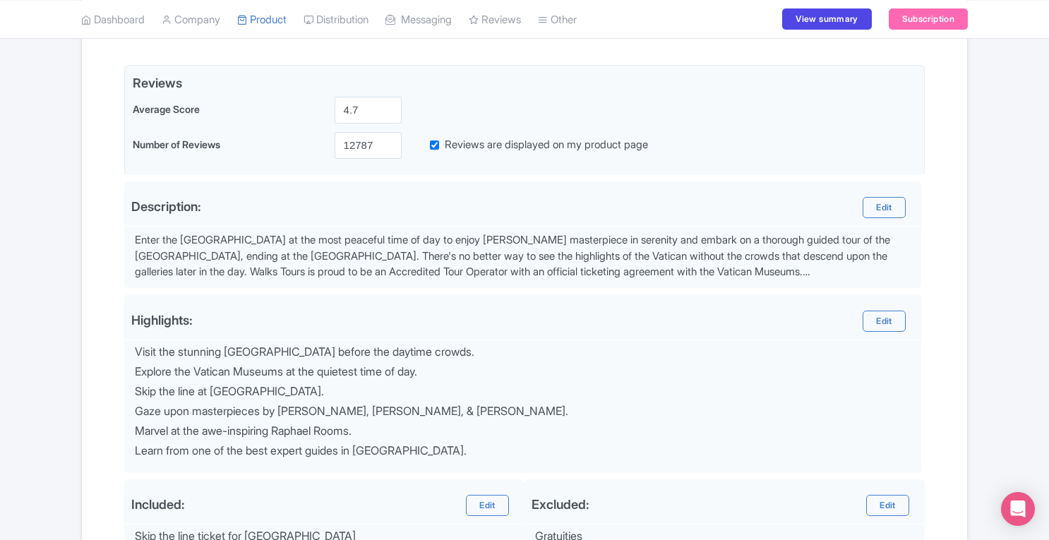
scroll to position [304, 0]
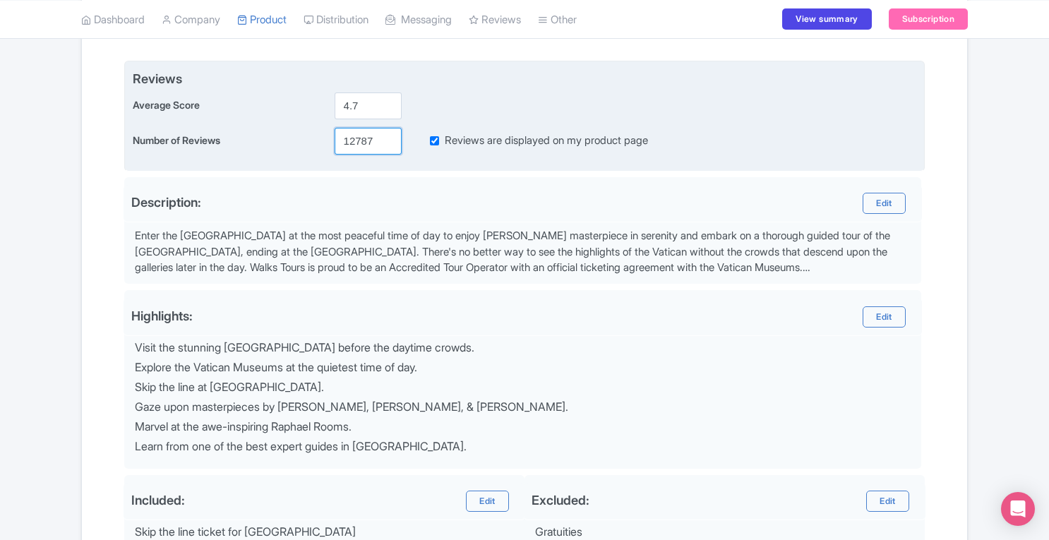
drag, startPoint x: 373, startPoint y: 140, endPoint x: 205, endPoint y: 159, distance: 169.1
click at [205, 159] on div "Reviews Average Score 4.7 Number of Reviews 12787 Reviews are displayed on my p…" at bounding box center [524, 116] width 800 height 111
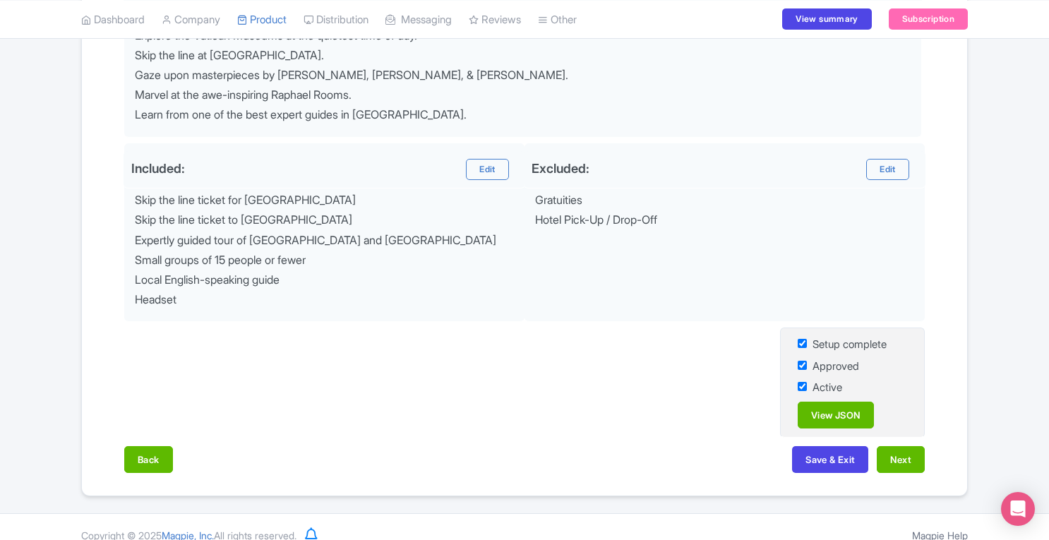
scroll to position [646, 0]
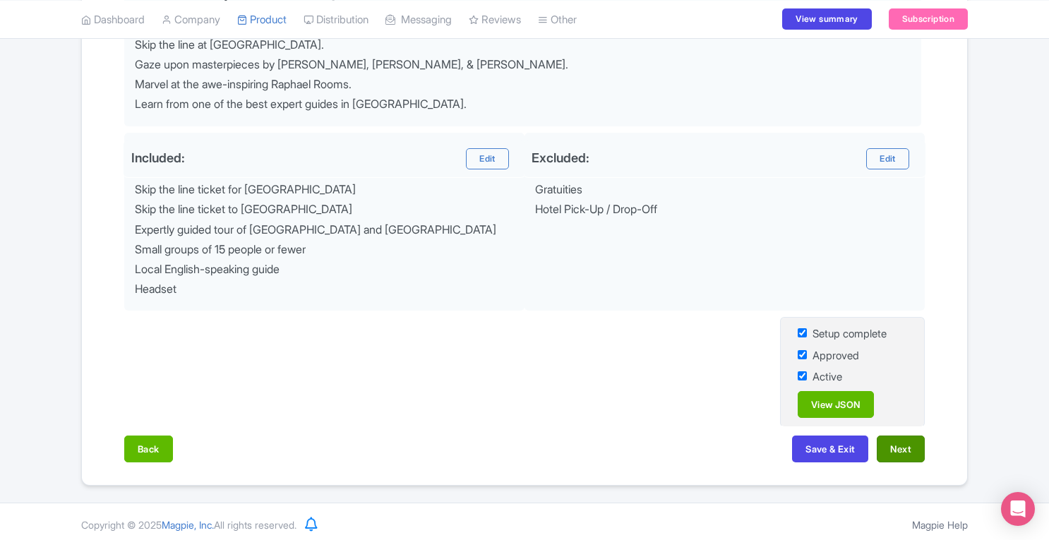
type input "13214"
click at [901, 448] on button "Next" at bounding box center [901, 449] width 48 height 27
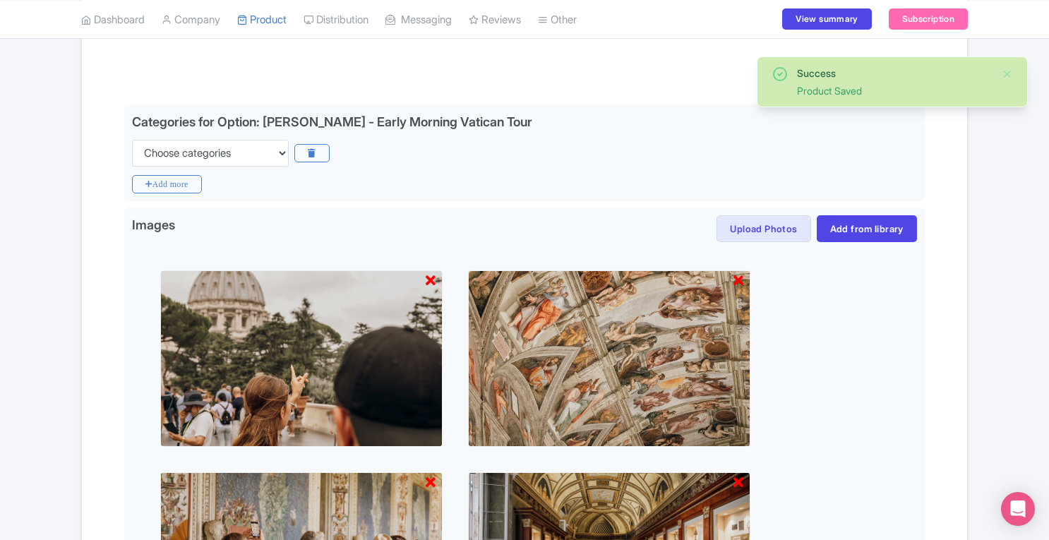
scroll to position [263, 0]
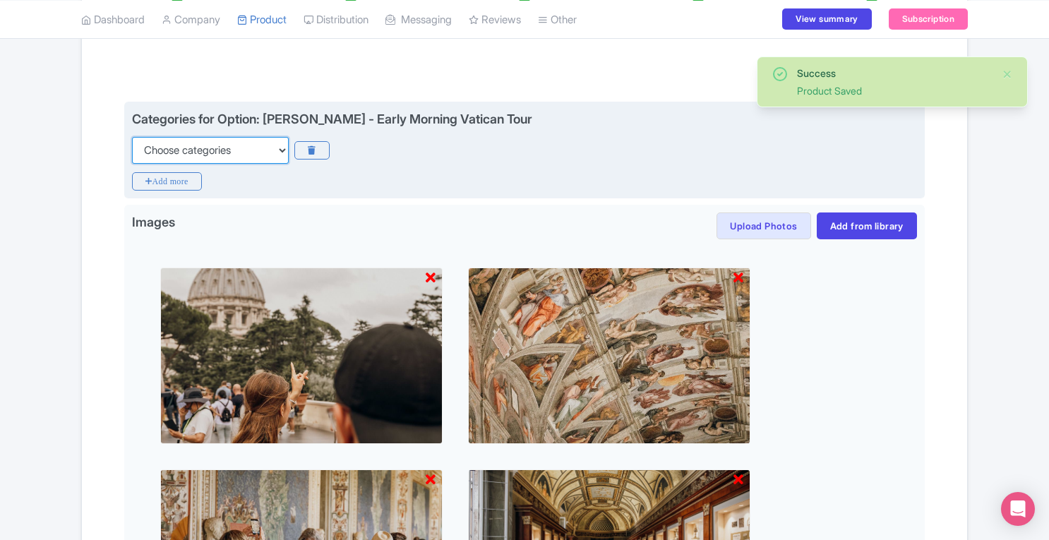
click at [258, 156] on select "Choose categories Adults Only Animals Audio Guide Beaches Bike Tours Boat Tours…" at bounding box center [210, 150] width 157 height 27
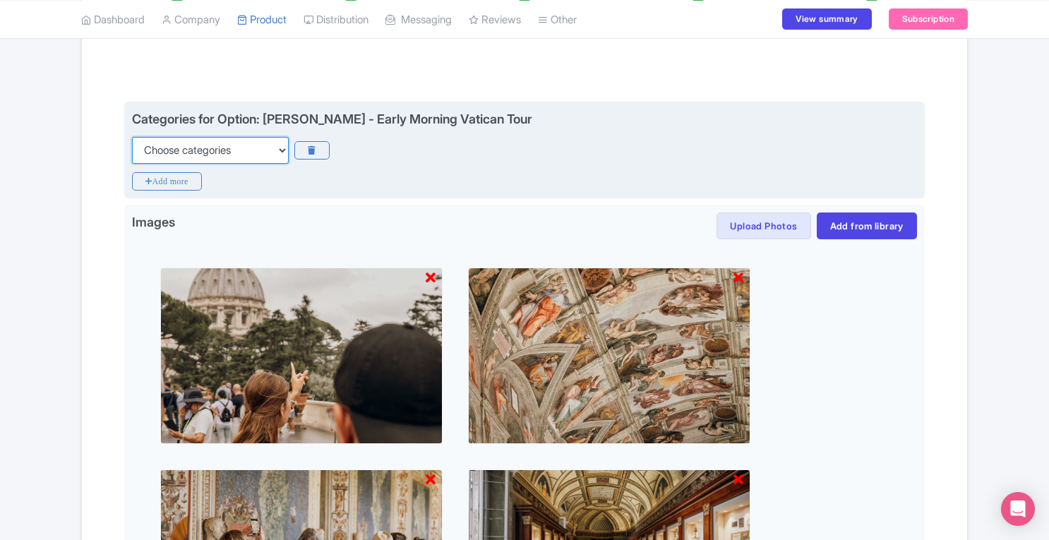
select select "guided-tours"
click at [132, 137] on select "Choose categories Adults Only Animals Audio Guide Beaches Bike Tours Boat Tours…" at bounding box center [210, 150] width 157 height 27
click at [169, 179] on icon "Add more" at bounding box center [167, 181] width 70 height 18
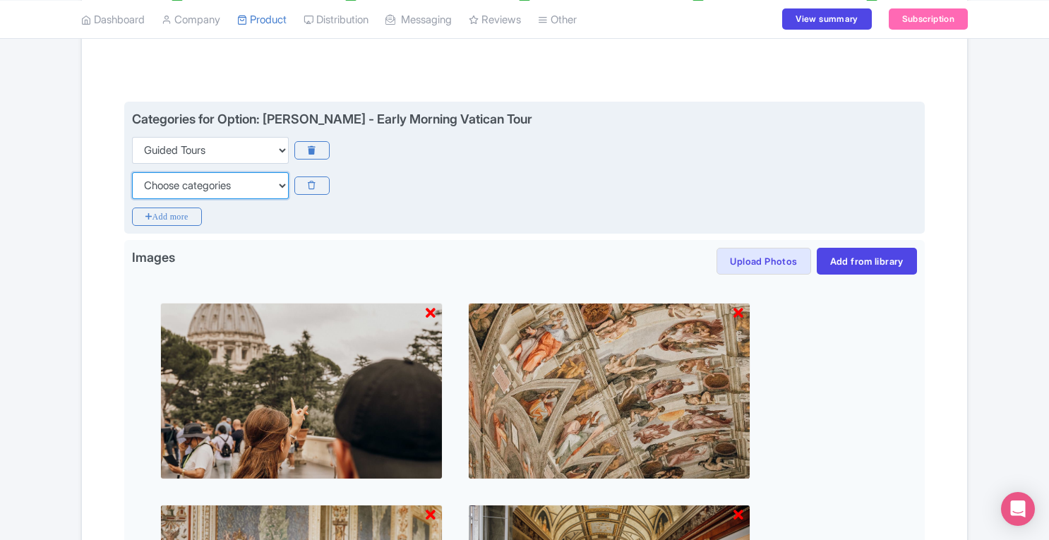
click at [196, 184] on select "Choose categories Adults Only Animals Audio Guide Beaches Bike Tours Boat Tours…" at bounding box center [210, 185] width 157 height 27
select select "fast-track"
click at [132, 172] on select "Choose categories Adults Only Animals Audio Guide Beaches Bike Tours Boat Tours…" at bounding box center [210, 185] width 157 height 27
click at [171, 208] on icon "Add more" at bounding box center [167, 217] width 70 height 18
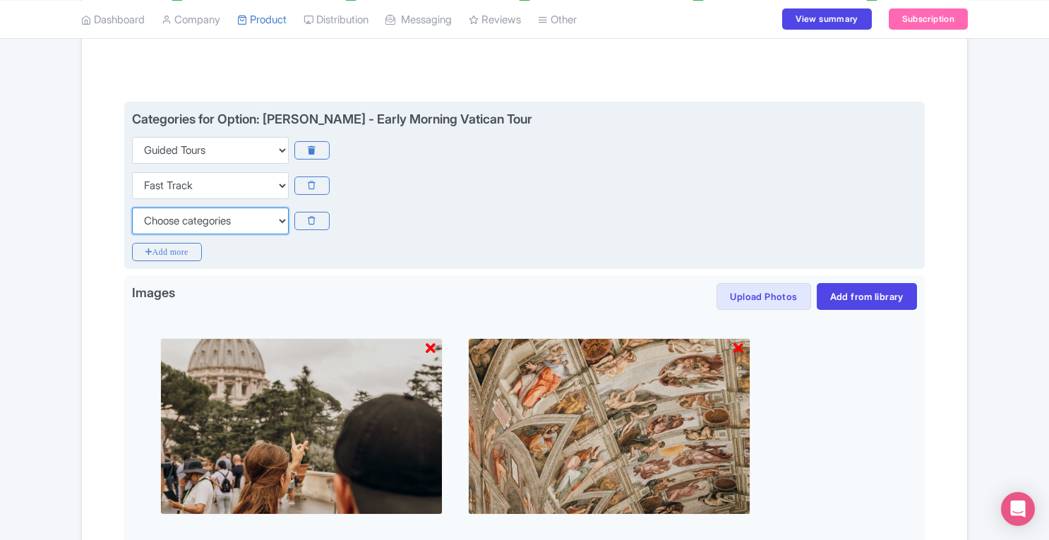
click at [200, 209] on select "Choose categories Adults Only Animals Audio Guide Beaches Bike Tours Boat Tours…" at bounding box center [210, 221] width 157 height 27
select select "history"
click at [132, 208] on select "Choose categories Adults Only Animals Audio Guide Beaches Bike Tours Boat Tours…" at bounding box center [210, 221] width 157 height 27
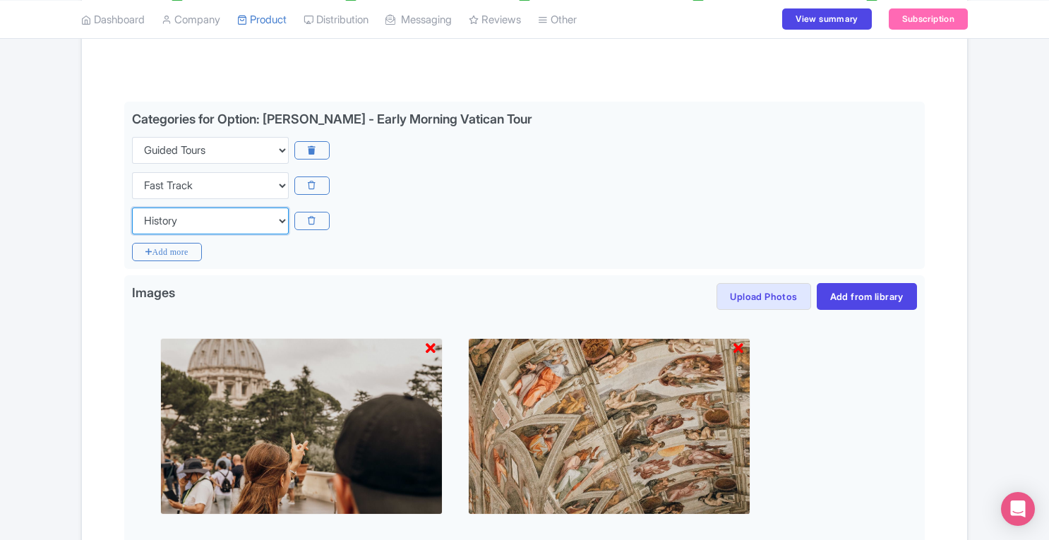
scroll to position [1110, 0]
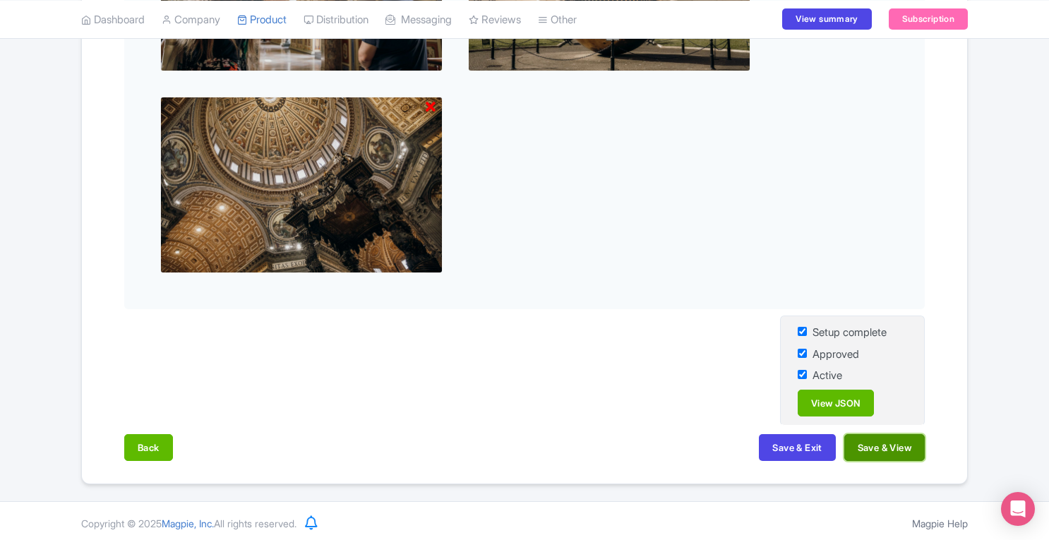
click at [885, 447] on button "Save & View" at bounding box center [884, 447] width 80 height 27
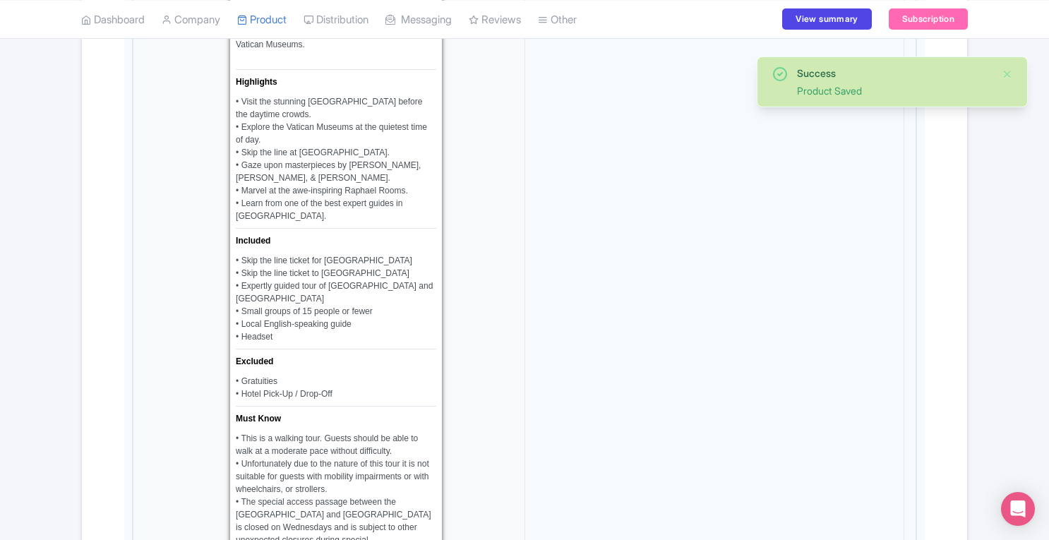
scroll to position [0, 0]
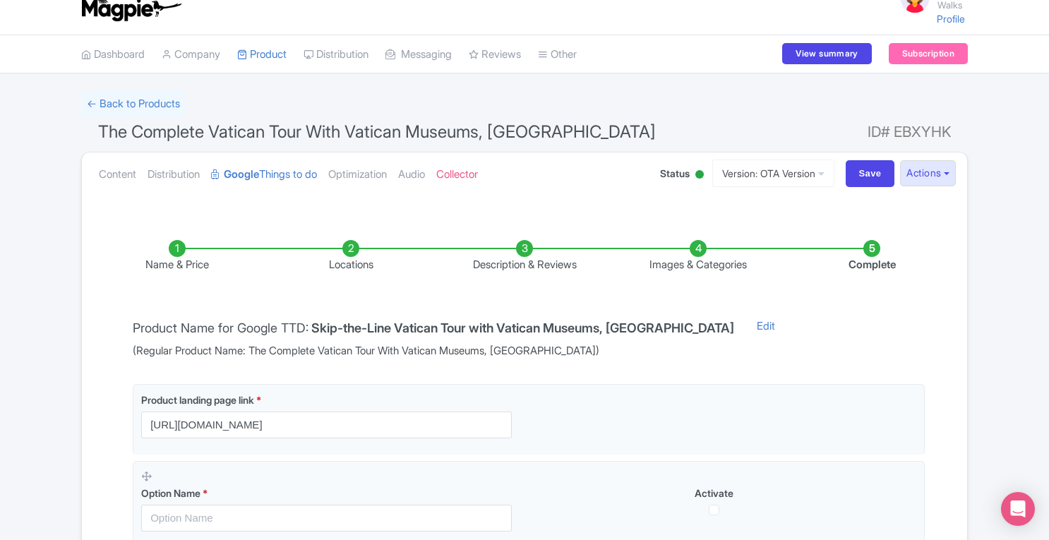
scroll to position [20, 0]
click at [126, 179] on link "Content" at bounding box center [117, 175] width 37 height 44
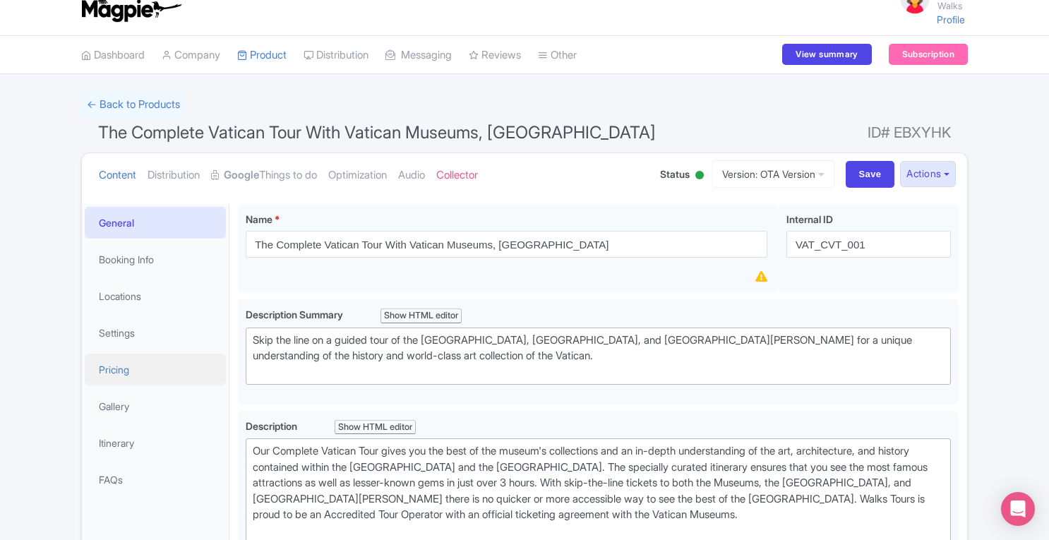
click at [119, 378] on link "Pricing" at bounding box center [155, 370] width 141 height 32
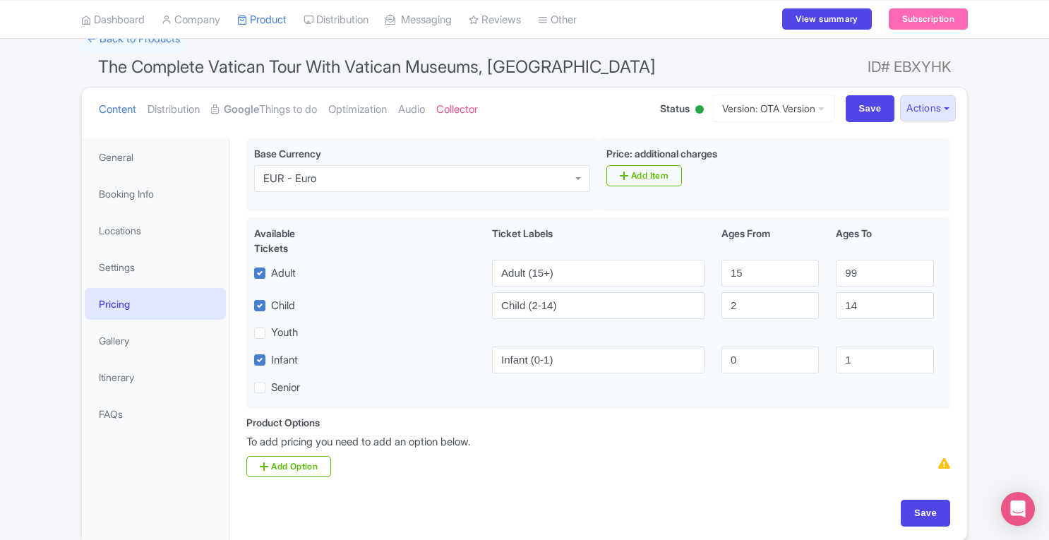
scroll to position [88, 0]
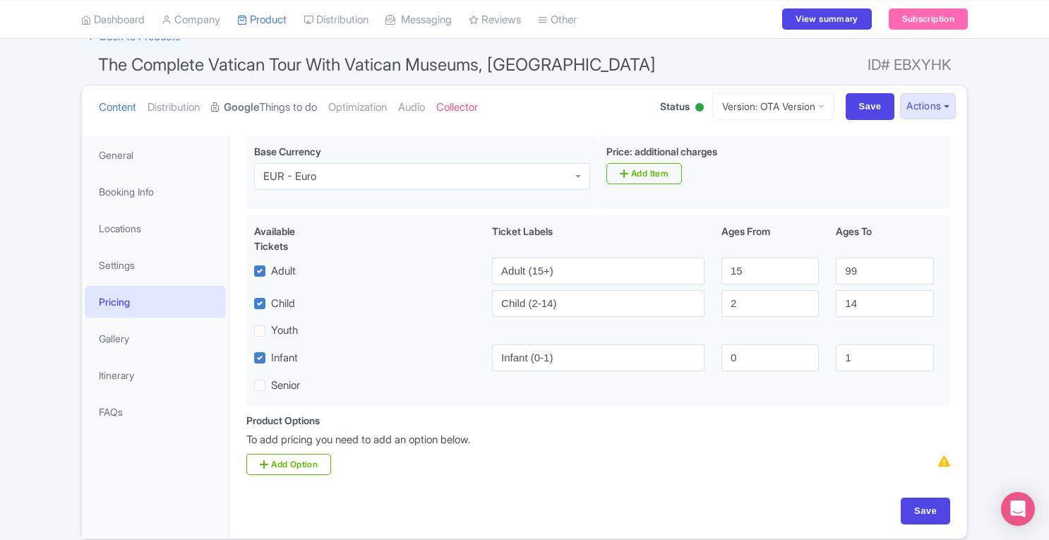
click at [270, 102] on link "Google Things to do" at bounding box center [264, 107] width 106 height 44
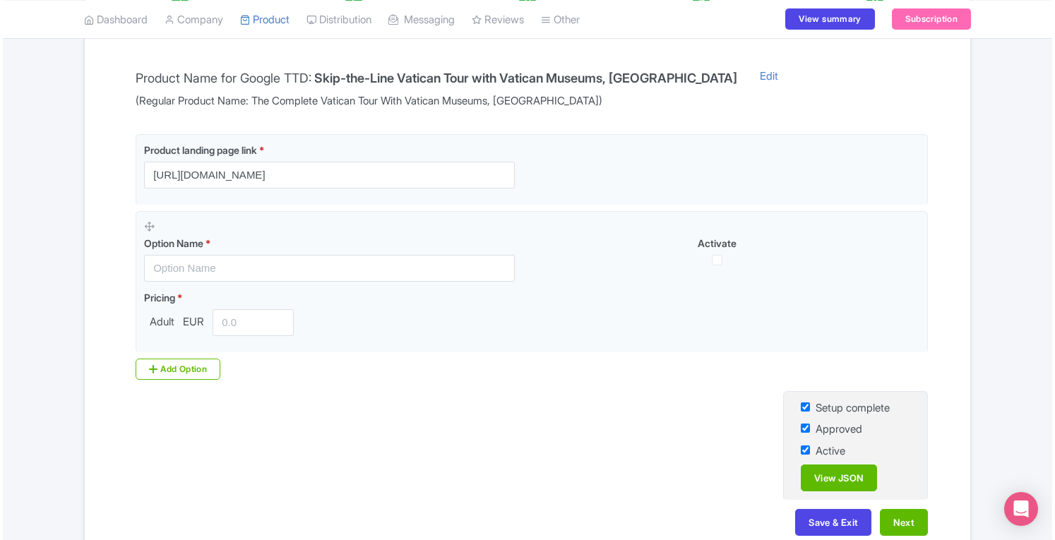
scroll to position [265, 0]
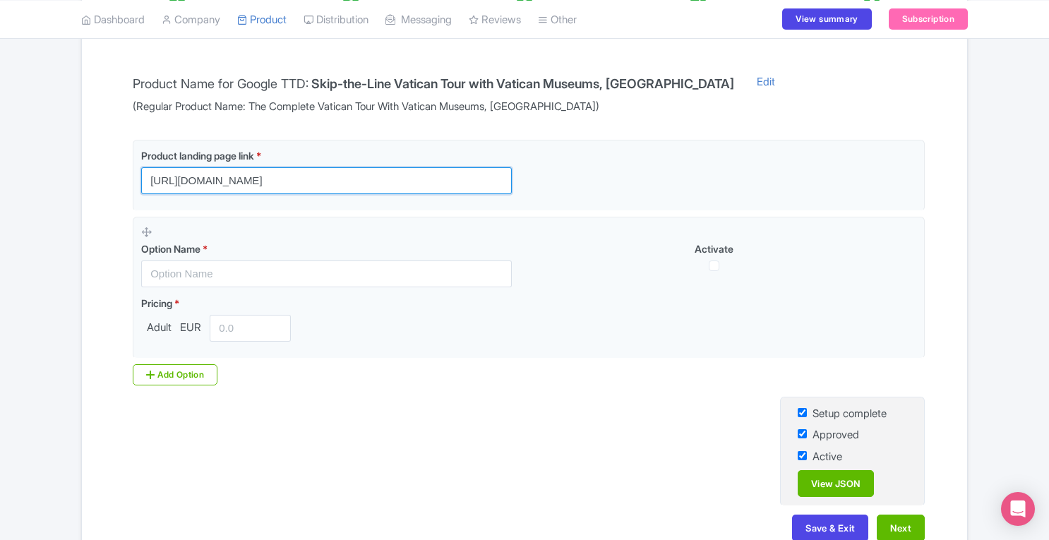
drag, startPoint x: 450, startPoint y: 181, endPoint x: 68, endPoint y: 188, distance: 382.7
click at [68, 188] on div "← Back to Products The Complete Vatican Tour With Vatican Museums, Sistine Chap…" at bounding box center [524, 205] width 1049 height 719
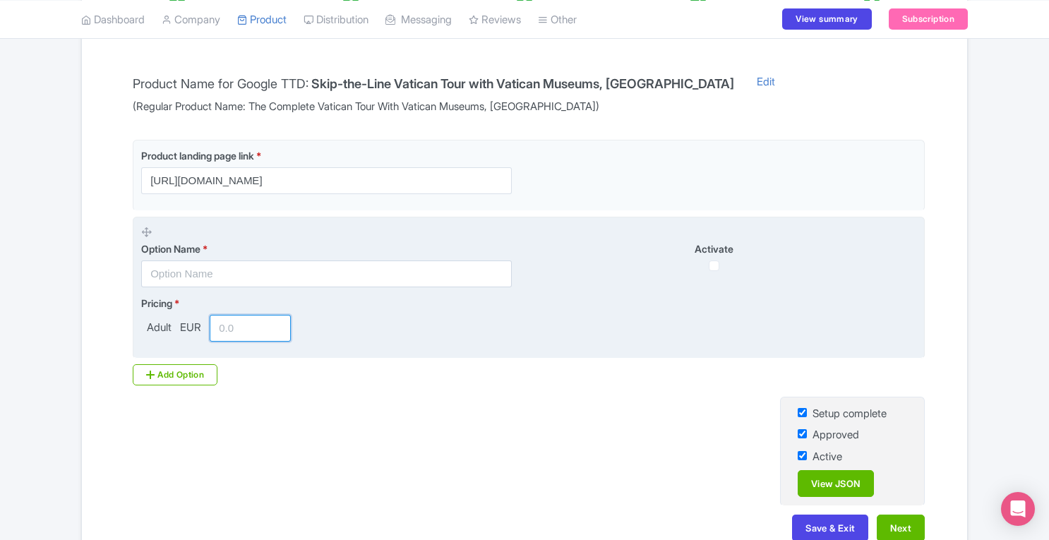
click at [239, 326] on input "number" at bounding box center [250, 328] width 81 height 27
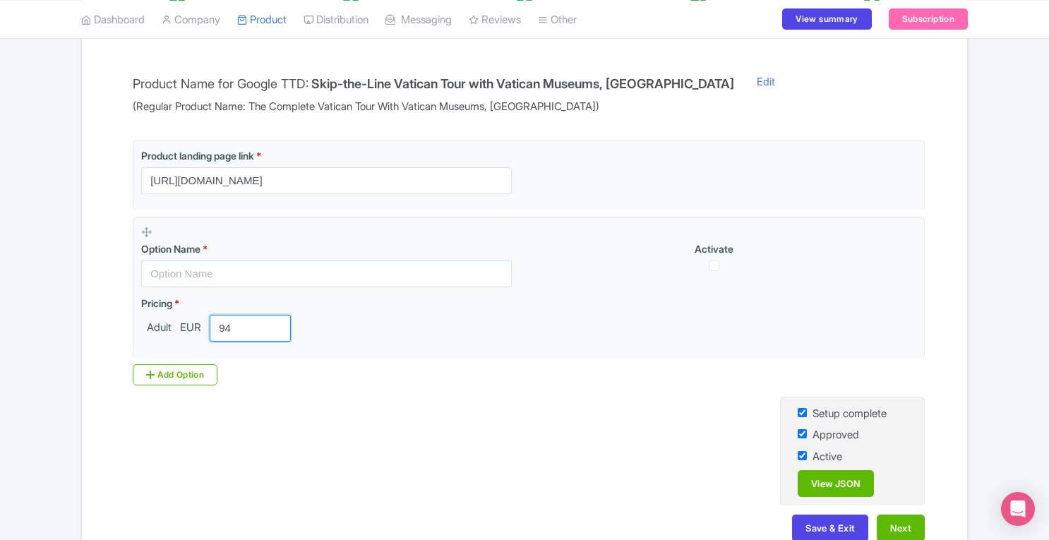
type input "94"
click at [789, 80] on link "Edit" at bounding box center [766, 94] width 47 height 41
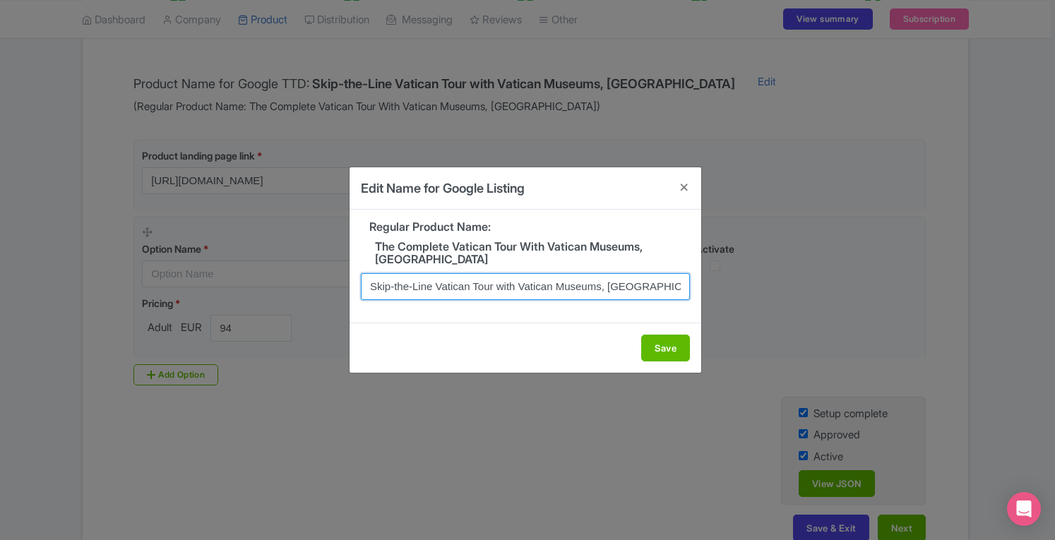
drag, startPoint x: 518, startPoint y: 284, endPoint x: 436, endPoint y: 281, distance: 82.0
click at [436, 281] on input "Skip-the-Line Vatican Tour with Vatican Museums, Sistine Chapel & St. Peter's B…" at bounding box center [525, 286] width 329 height 27
drag, startPoint x: 525, startPoint y: 286, endPoint x: 593, endPoint y: 282, distance: 67.9
click at [593, 282] on input "Skip-the-Line Vatican Museums, Sistine Chapel & St. Peter's Basilica" at bounding box center [525, 286] width 329 height 27
click at [637, 284] on input "Skip-the-Line Vatican Museums, & St. Peter's Basilica" at bounding box center [525, 286] width 329 height 27
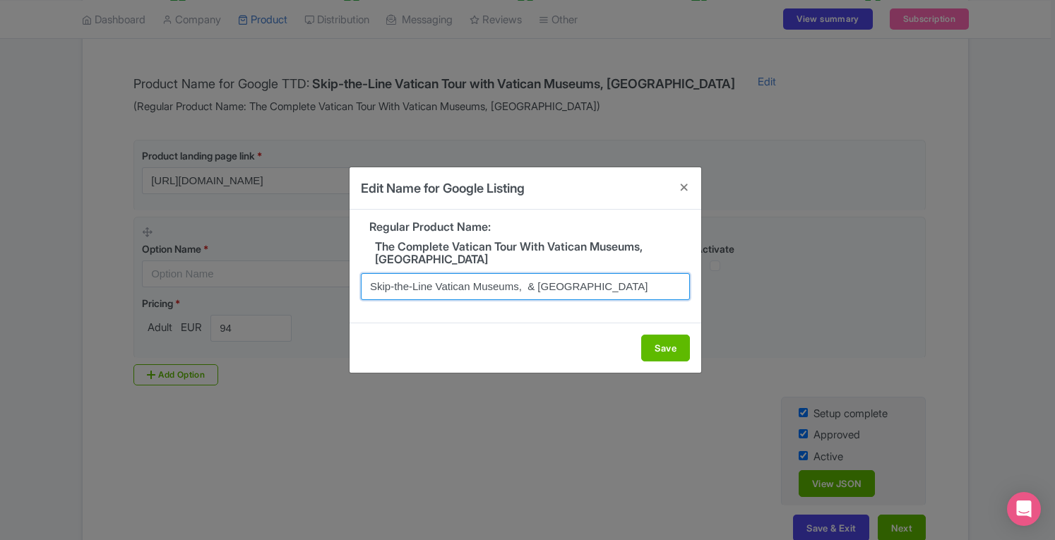
paste input "[GEOGRAPHIC_DATA]"
click at [488, 290] on input "Skip-the-Line Vatican Museums, & St. Peter's Basilica Sistine Chapel Tour" at bounding box center [525, 286] width 329 height 27
click at [498, 287] on input "Skip-the-Line Vatican Museums, & St. Peter's Basilica Sistine Chapel Tour" at bounding box center [525, 286] width 329 height 27
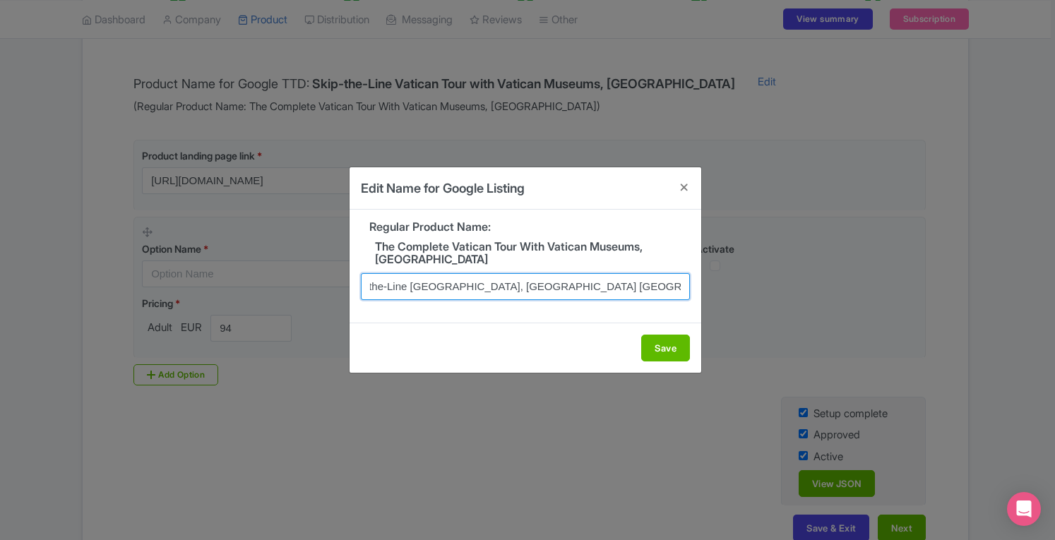
click at [589, 282] on input "Skip-the-Line Vatican Museums, St. Peter's Basilica Sistine Chapel Tour" at bounding box center [525, 286] width 329 height 27
type input "Skip-the-Line Vatican Museums, St. Peter's Basilica & Sistine Chapel Tour"
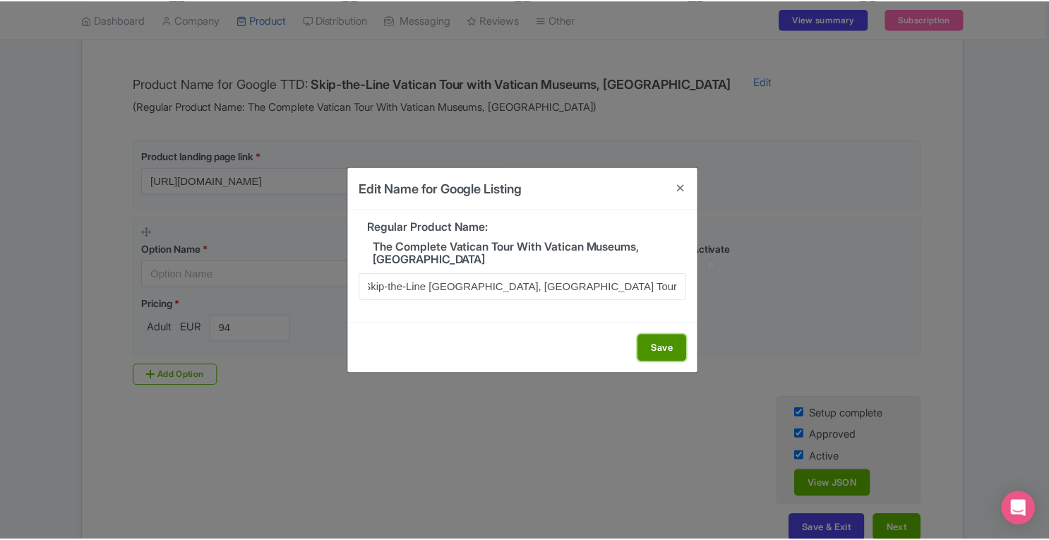
scroll to position [0, 0]
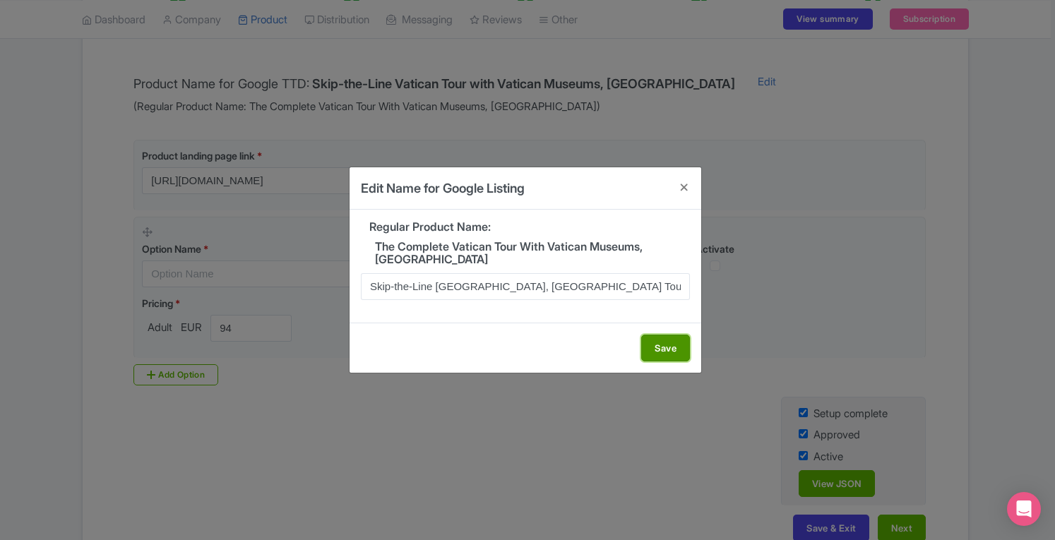
click at [667, 349] on button "Save" at bounding box center [665, 348] width 49 height 27
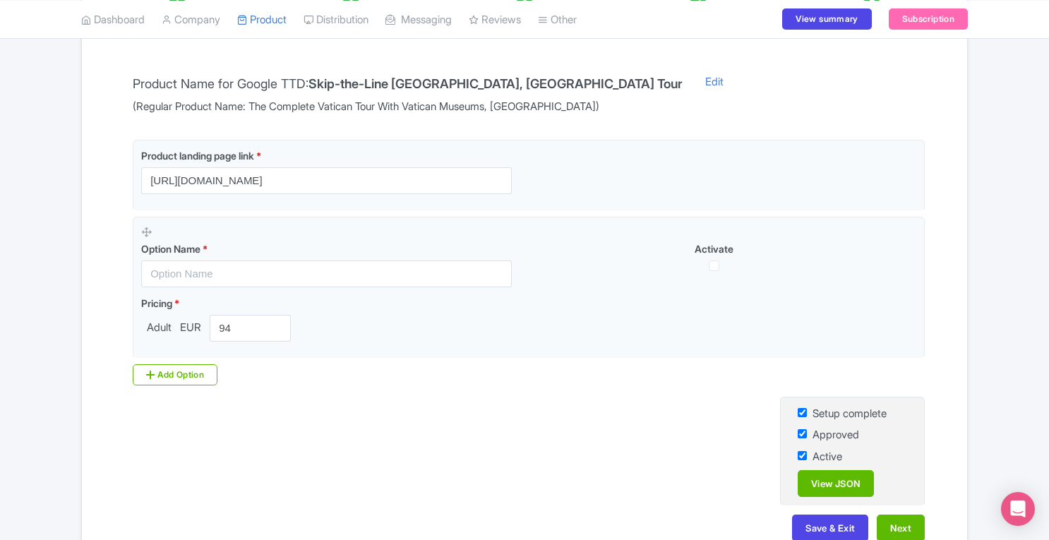
drag, startPoint x: 407, startPoint y: 80, endPoint x: 761, endPoint y: 82, distance: 353.6
click at [683, 82] on h4 "Skip-the-Line Vatican Museums, St. Peter's Basilica & Sistine Chapel Tour" at bounding box center [495, 84] width 374 height 14
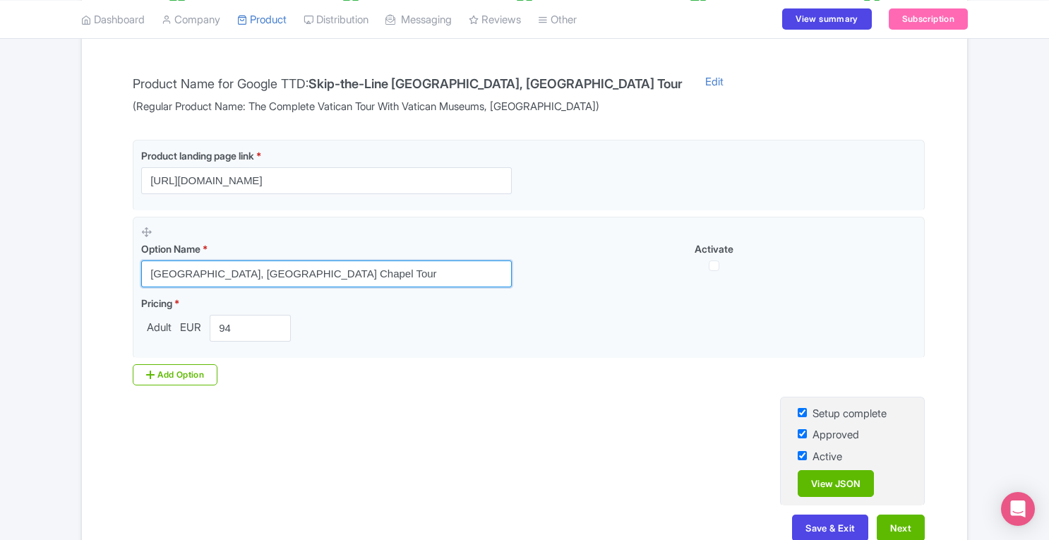
scroll to position [346, 0]
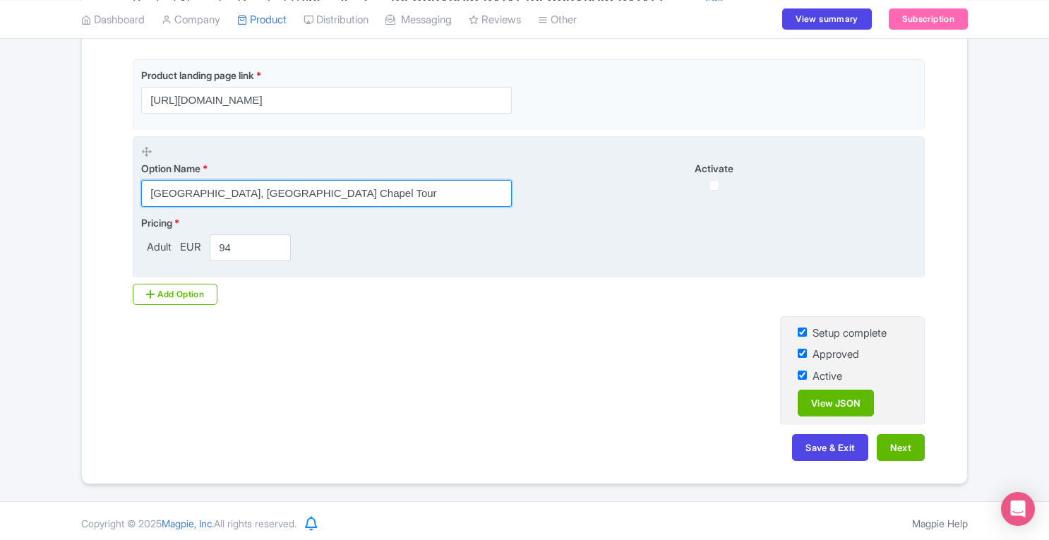
type input "Vatican Museums, St. Peter's Basilica & Sistine Chapel Tour"
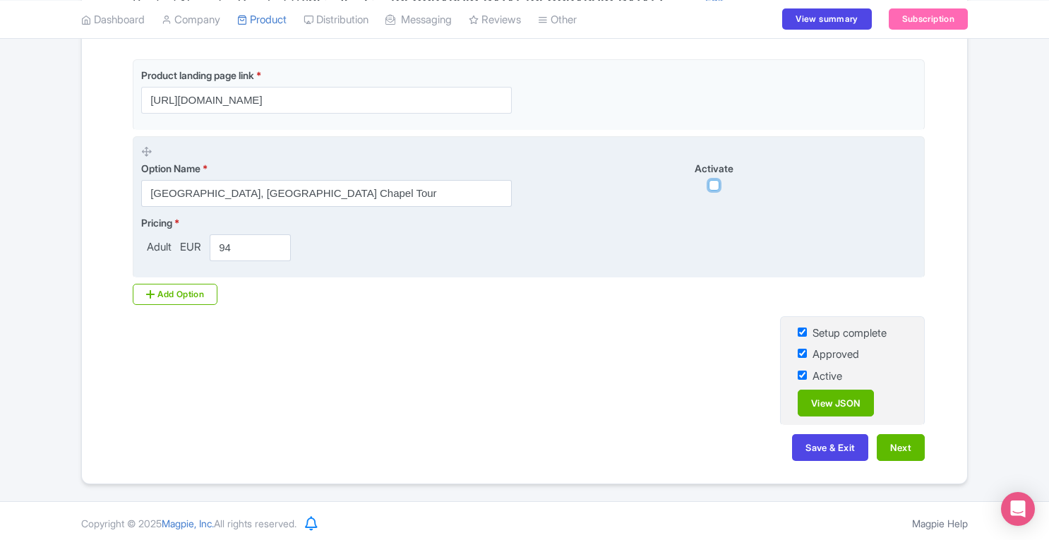
click at [714, 184] on input "checkbox" at bounding box center [714, 185] width 11 height 11
checkbox input "true"
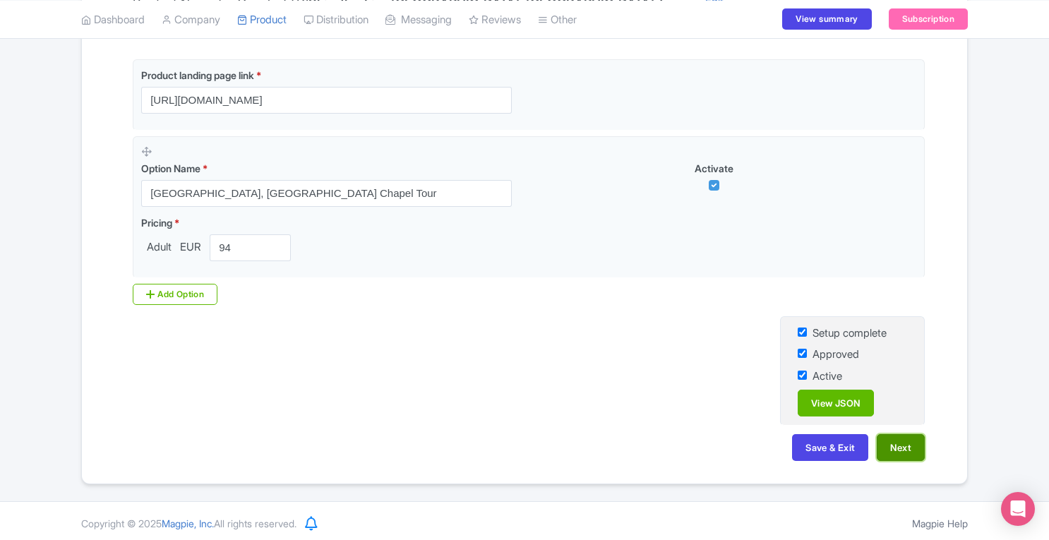
click at [900, 445] on button "Next" at bounding box center [901, 447] width 48 height 27
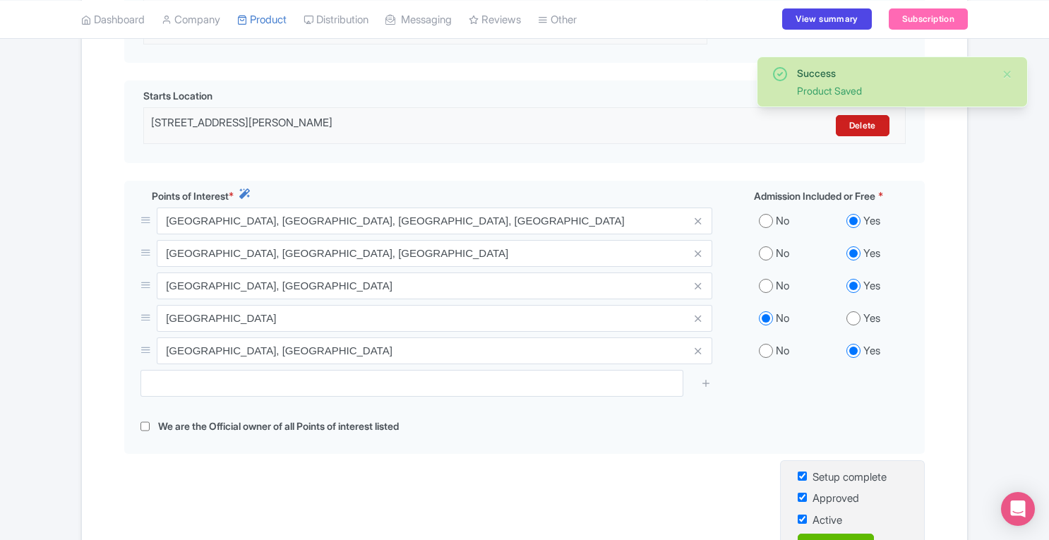
scroll to position [464, 0]
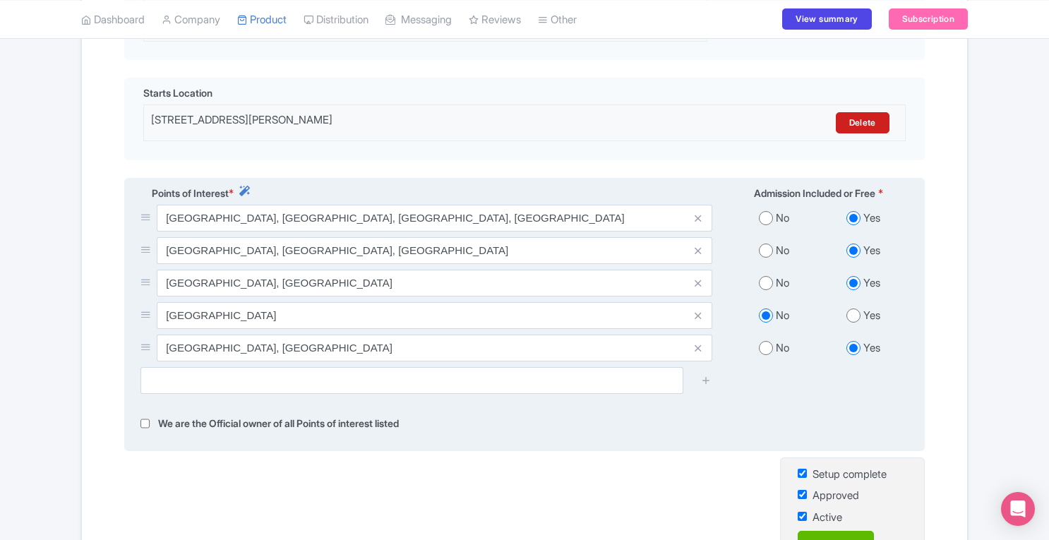
click at [853, 309] on input "radio" at bounding box center [853, 315] width 14 height 14
radio input "true"
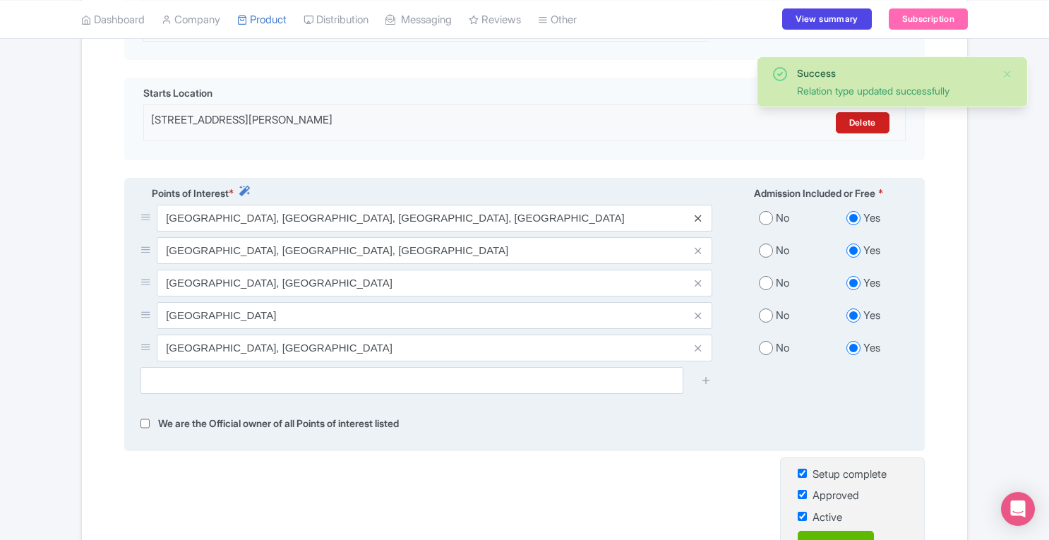
click at [700, 213] on icon at bounding box center [698, 218] width 6 height 11
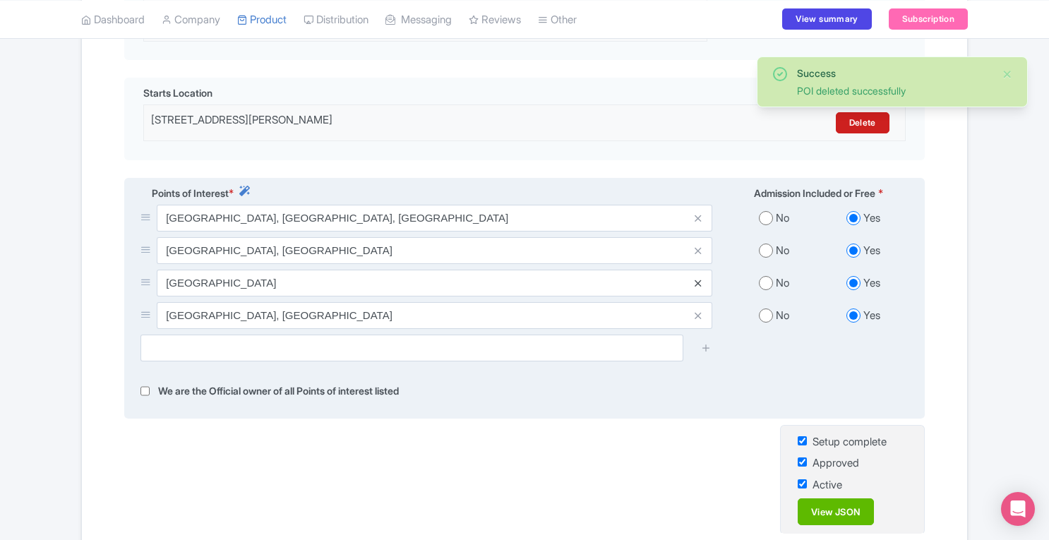
click at [699, 278] on icon at bounding box center [698, 283] width 6 height 11
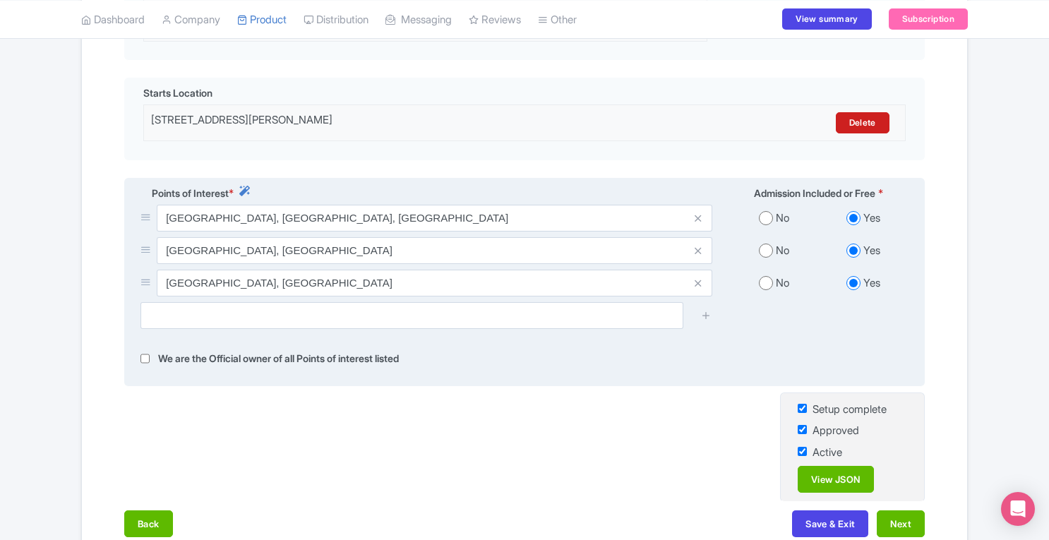
scroll to position [553, 0]
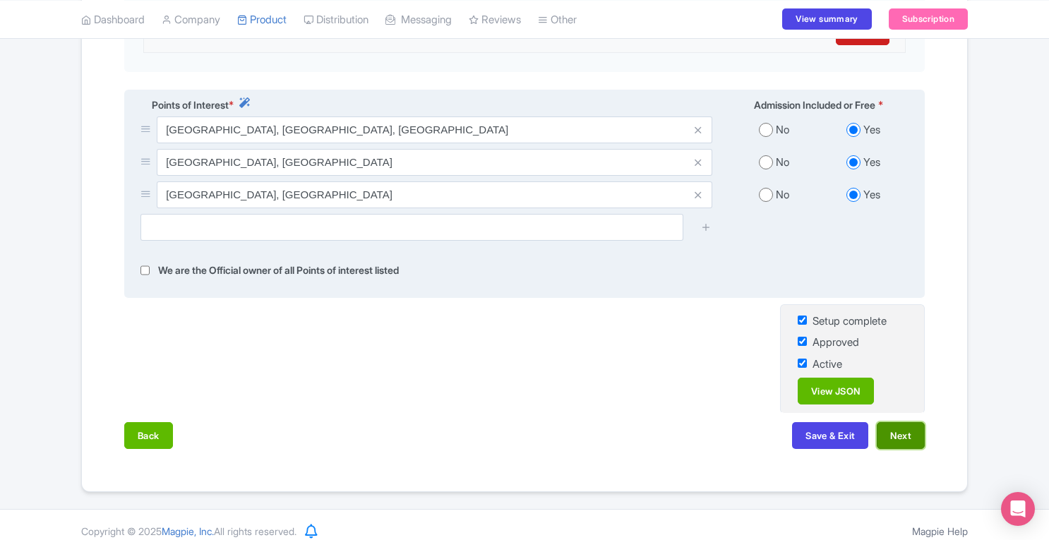
click at [899, 434] on button "Next" at bounding box center [901, 435] width 48 height 27
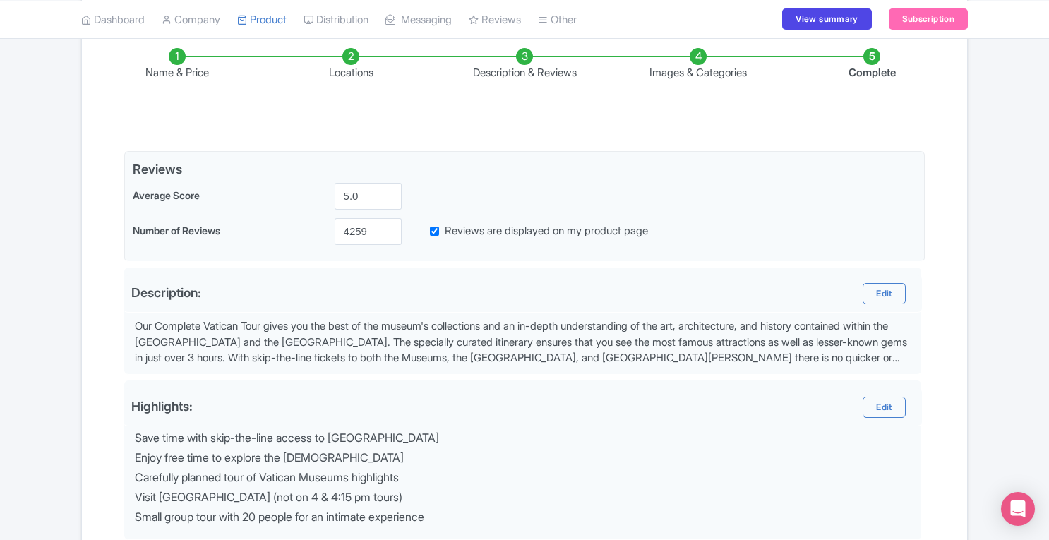
scroll to position [212, 0]
drag, startPoint x: 370, startPoint y: 196, endPoint x: 95, endPoint y: 243, distance: 278.6
click at [95, 243] on div "Name & Price Locations Description & Reviews Images & Categories Complete Edit …" at bounding box center [524, 458] width 868 height 875
type input "4.6"
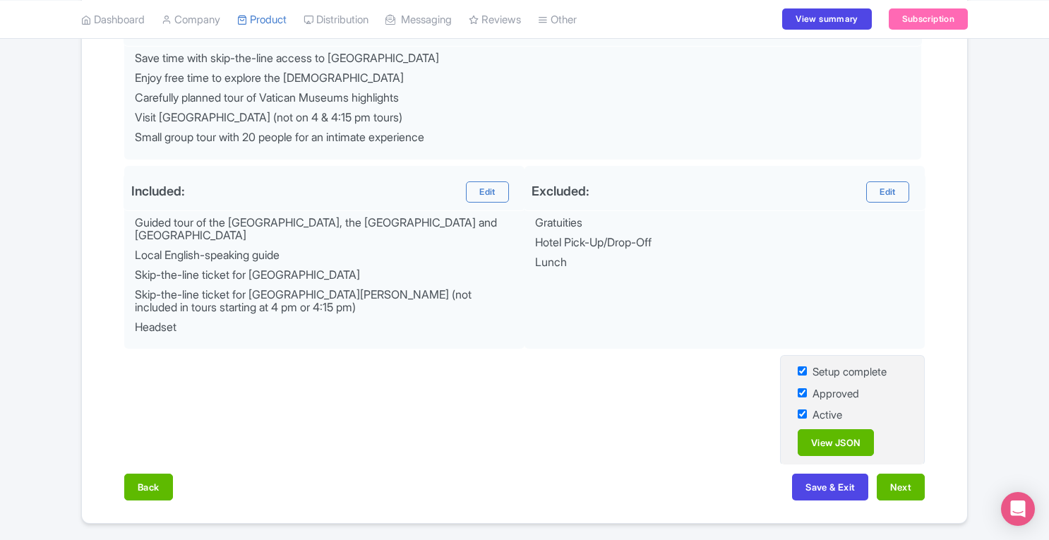
scroll to position [596, 0]
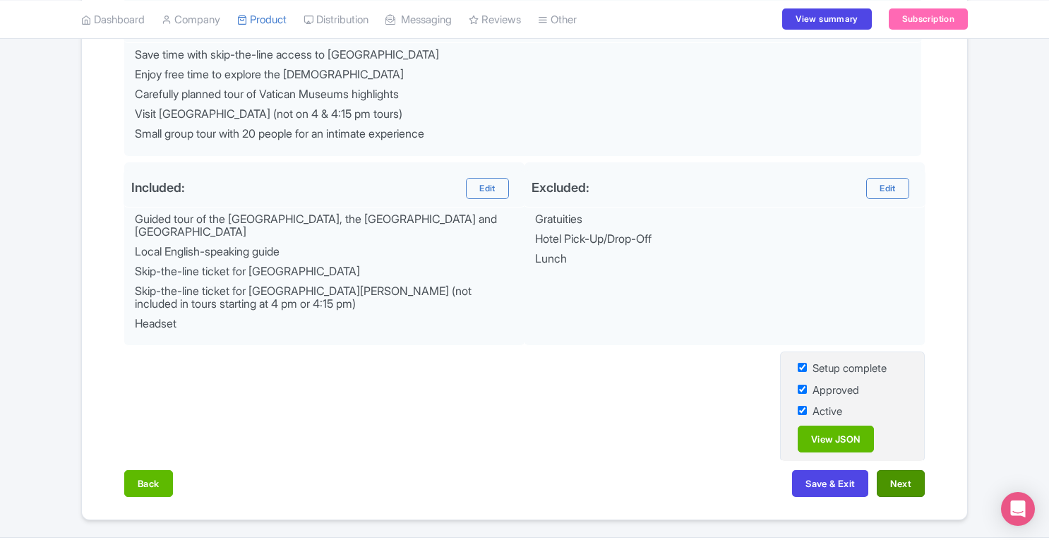
type input "6193"
click at [907, 481] on button "Next" at bounding box center [901, 483] width 48 height 27
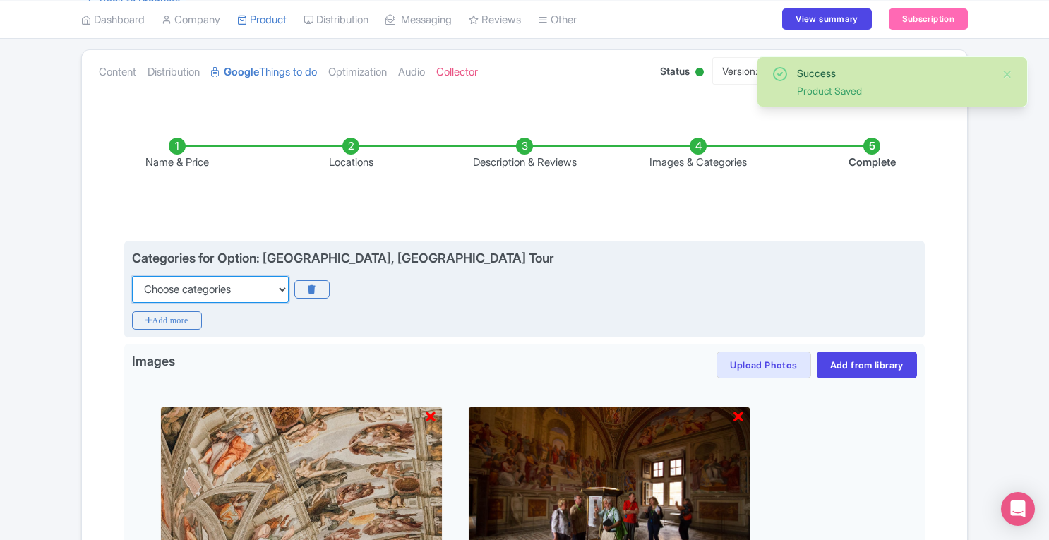
click at [247, 289] on select "Choose categories Adults Only Animals Audio Guide Beaches Bike Tours Boat Tours…" at bounding box center [210, 289] width 157 height 27
select select "guided-tours"
click at [132, 276] on select "Choose categories Adults Only Animals Audio Guide Beaches Bike Tours Boat Tours…" at bounding box center [210, 289] width 157 height 27
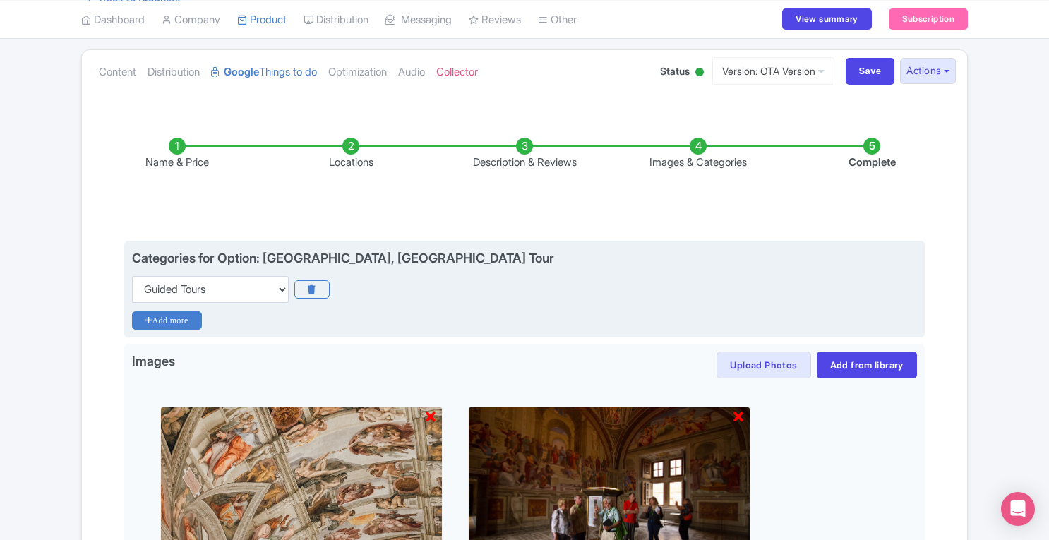
click at [173, 320] on icon "Add more" at bounding box center [167, 320] width 70 height 18
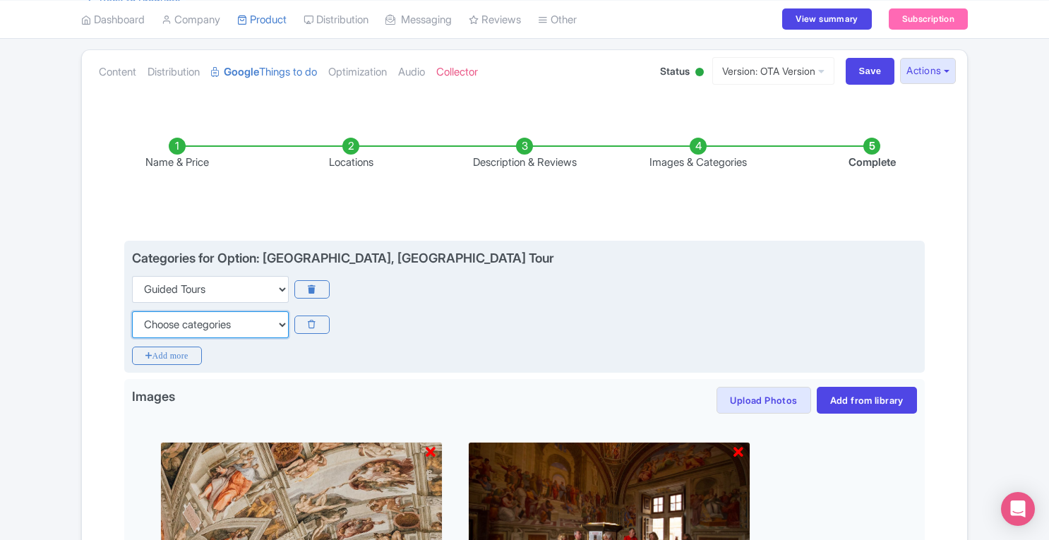
click at [213, 324] on select "Choose categories Adults Only Animals Audio Guide Beaches Bike Tours Boat Tours…" at bounding box center [210, 324] width 157 height 27
select select "history"
click at [132, 311] on select "Choose categories Adults Only Animals Audio Guide Beaches Bike Tours Boat Tours…" at bounding box center [210, 324] width 157 height 27
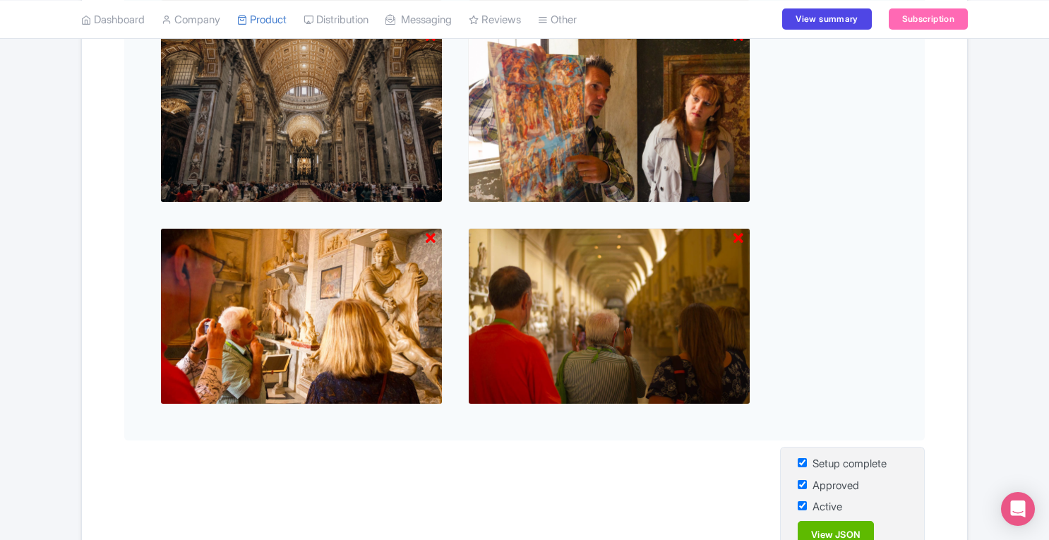
scroll to position [872, 0]
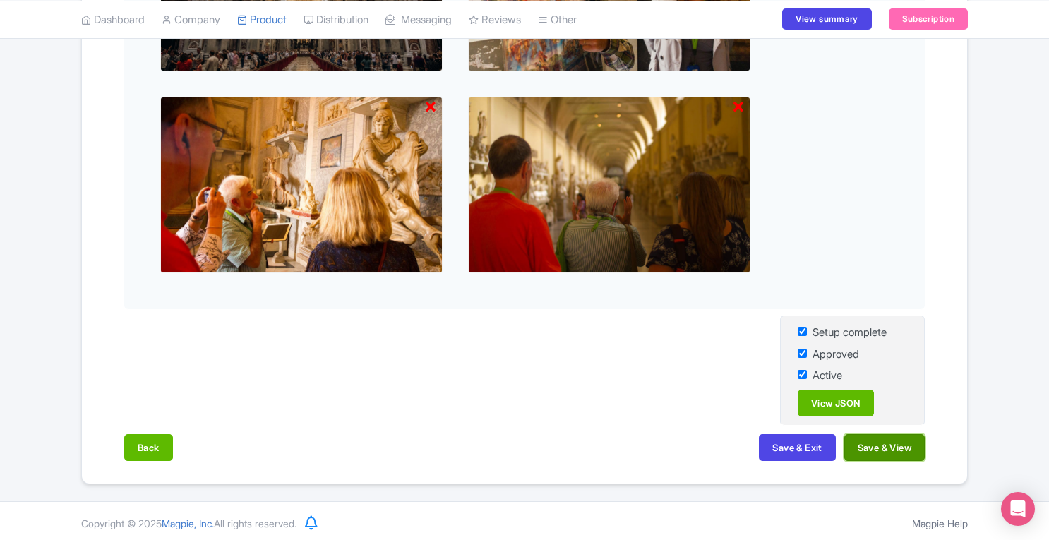
click at [870, 449] on button "Save & View" at bounding box center [884, 447] width 80 height 27
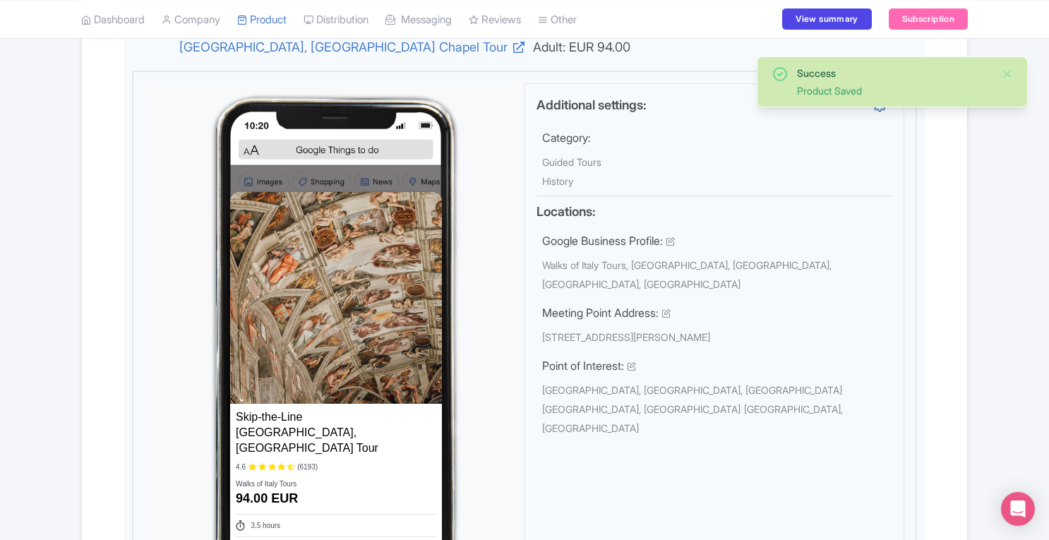
scroll to position [0, 0]
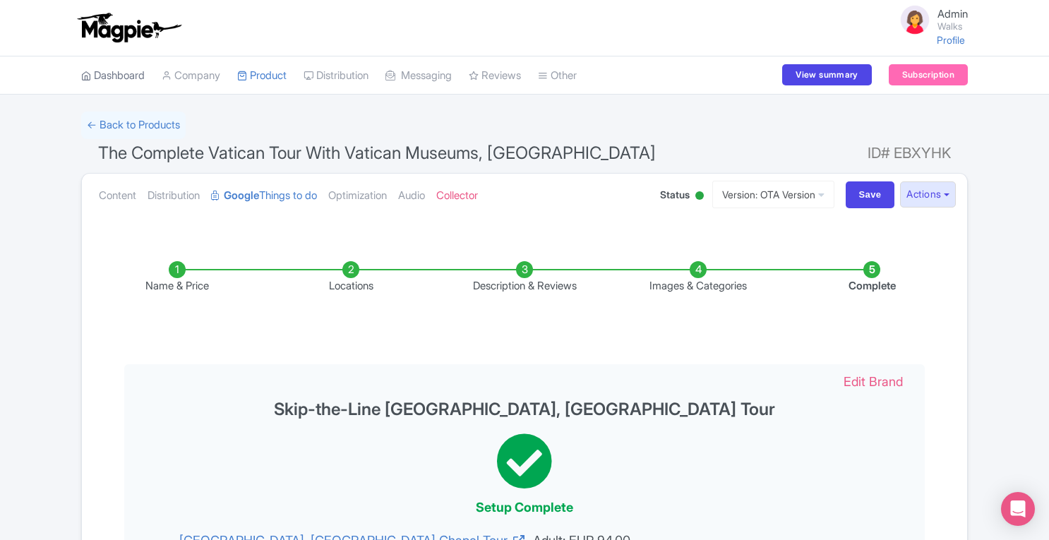
click at [128, 78] on link "Dashboard" at bounding box center [113, 75] width 64 height 39
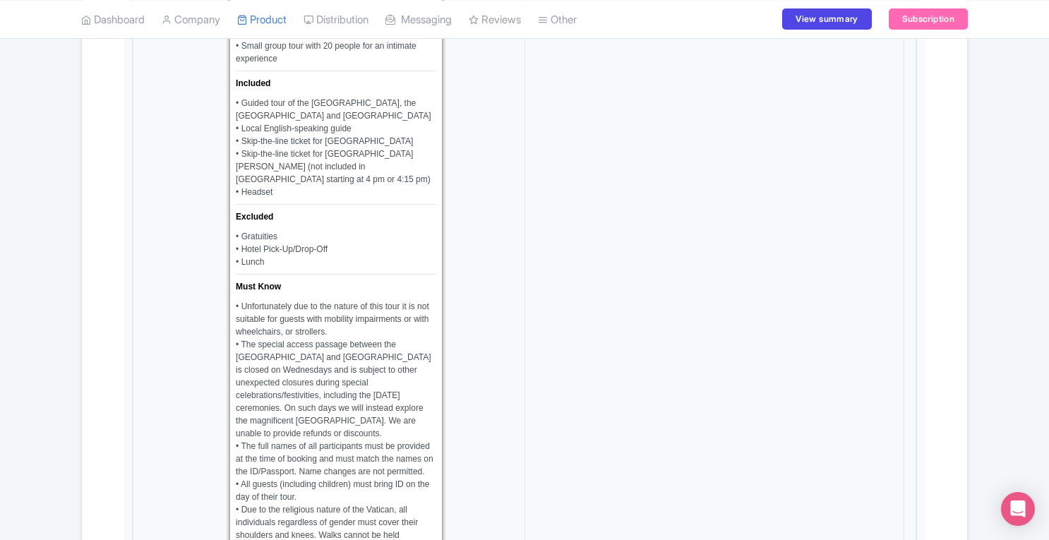
scroll to position [1865, 0]
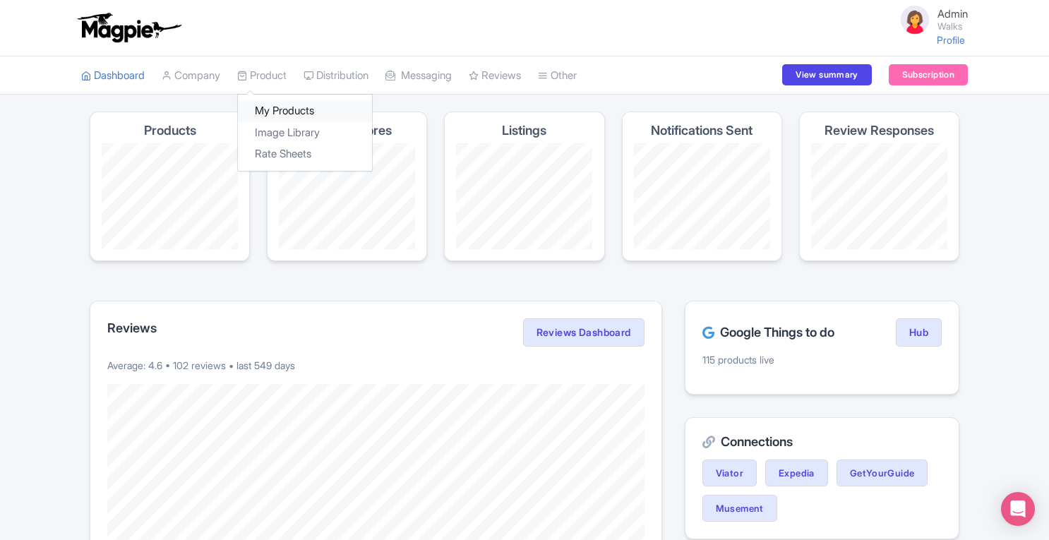
click at [294, 111] on link "My Products" at bounding box center [305, 111] width 134 height 22
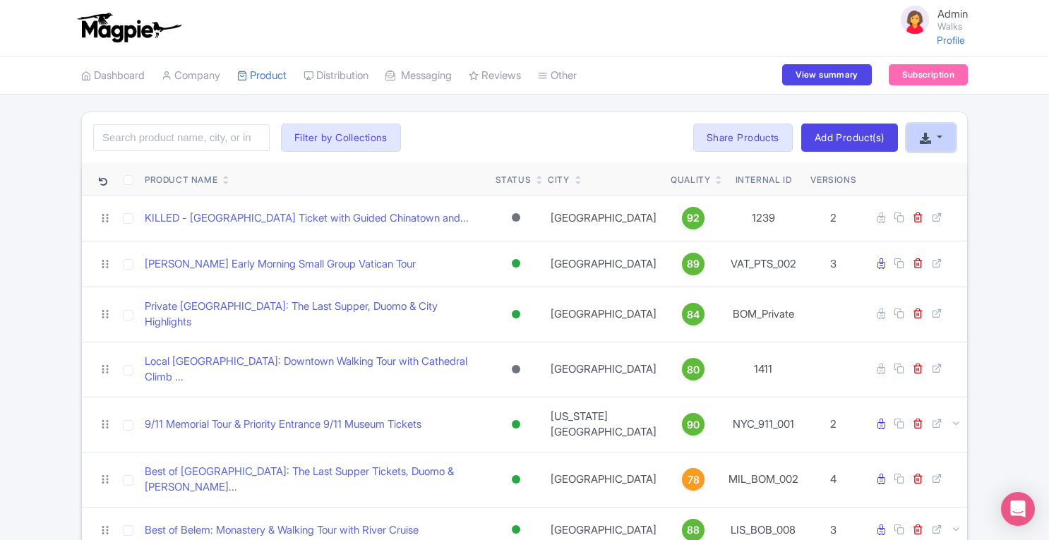
click at [939, 140] on button "button" at bounding box center [930, 138] width 49 height 28
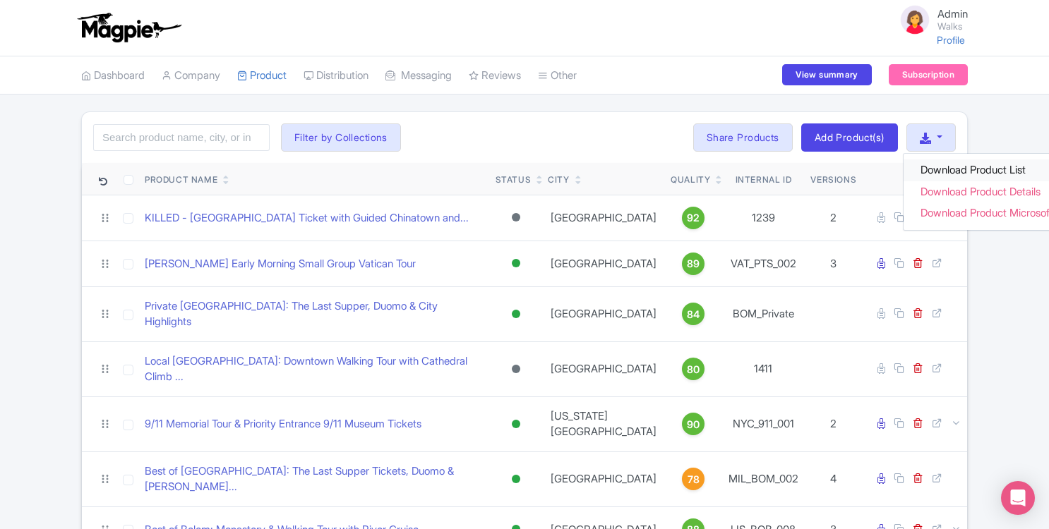
click at [940, 166] on link "Download Product List" at bounding box center [996, 171] width 187 height 22
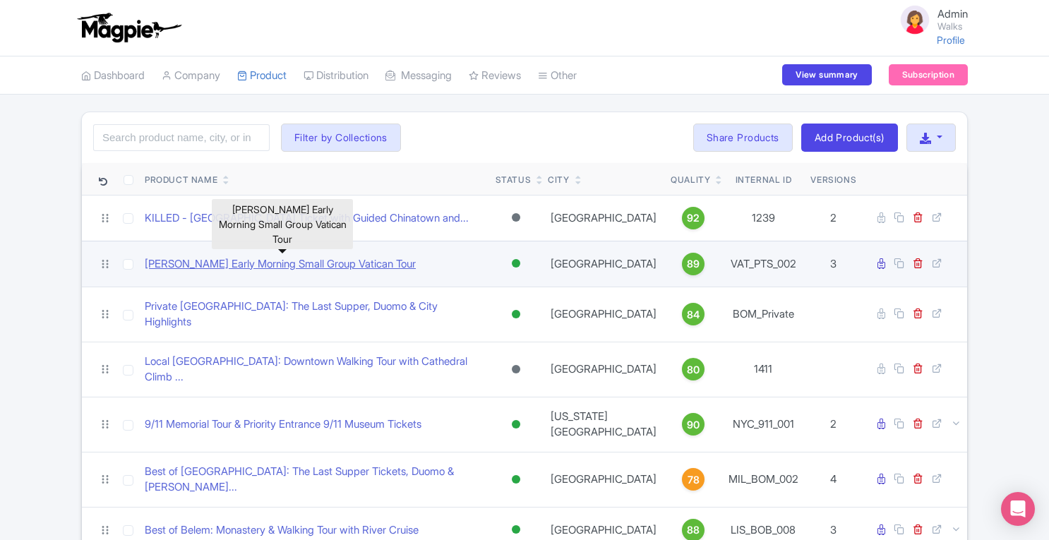
click at [304, 262] on link "[PERSON_NAME] Early Morning Small Group Vatican Tour" at bounding box center [280, 264] width 271 height 16
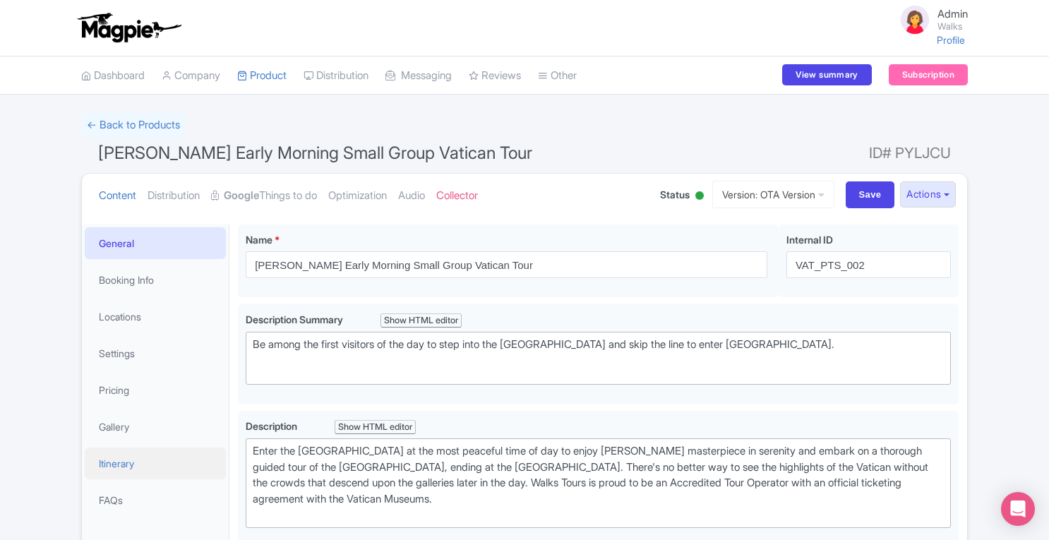
click at [120, 467] on link "Itinerary" at bounding box center [155, 464] width 141 height 32
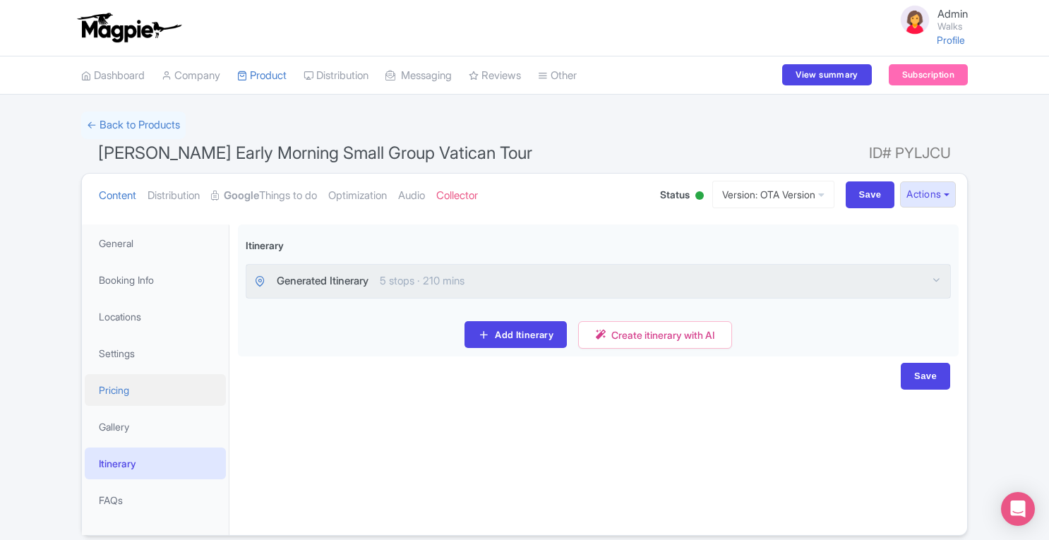
click at [123, 389] on link "Pricing" at bounding box center [155, 390] width 141 height 32
